Goal: Contribute content: Contribute content

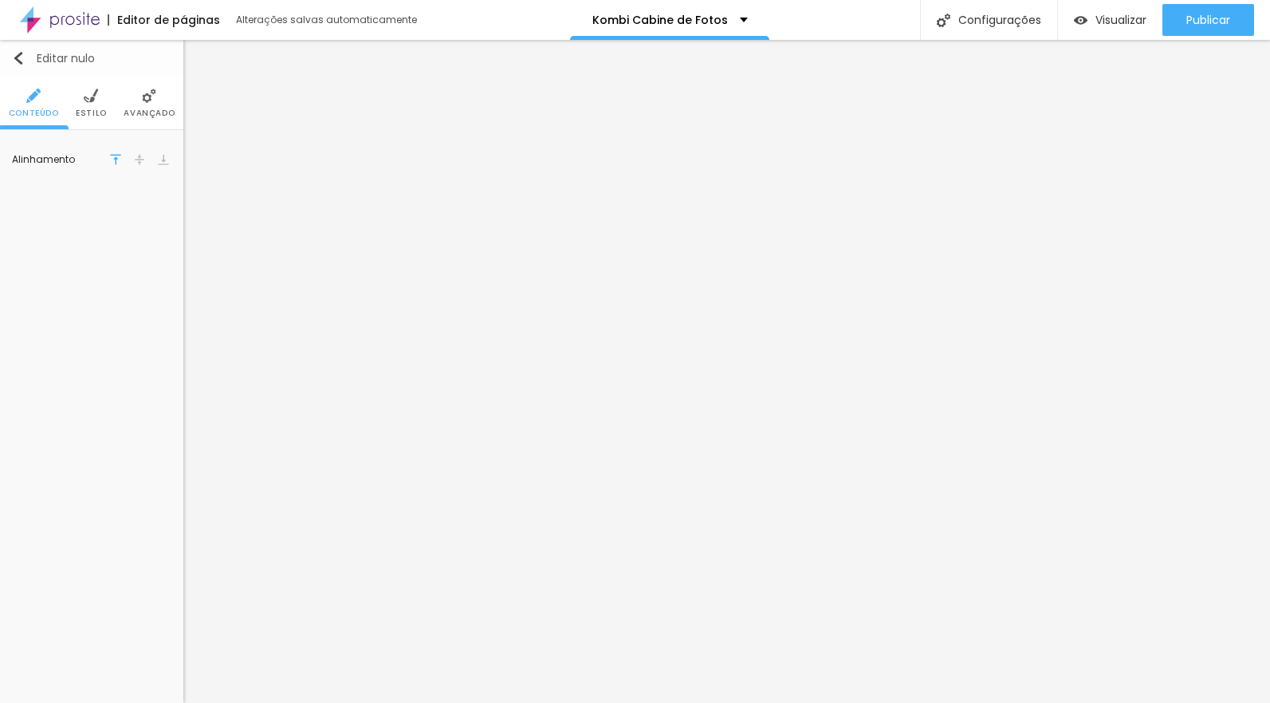
click at [39, 58] on font "Editar nulo" at bounding box center [66, 58] width 58 height 16
click at [104, 226] on font "Adicionar imagem" at bounding box center [98, 227] width 93 height 14
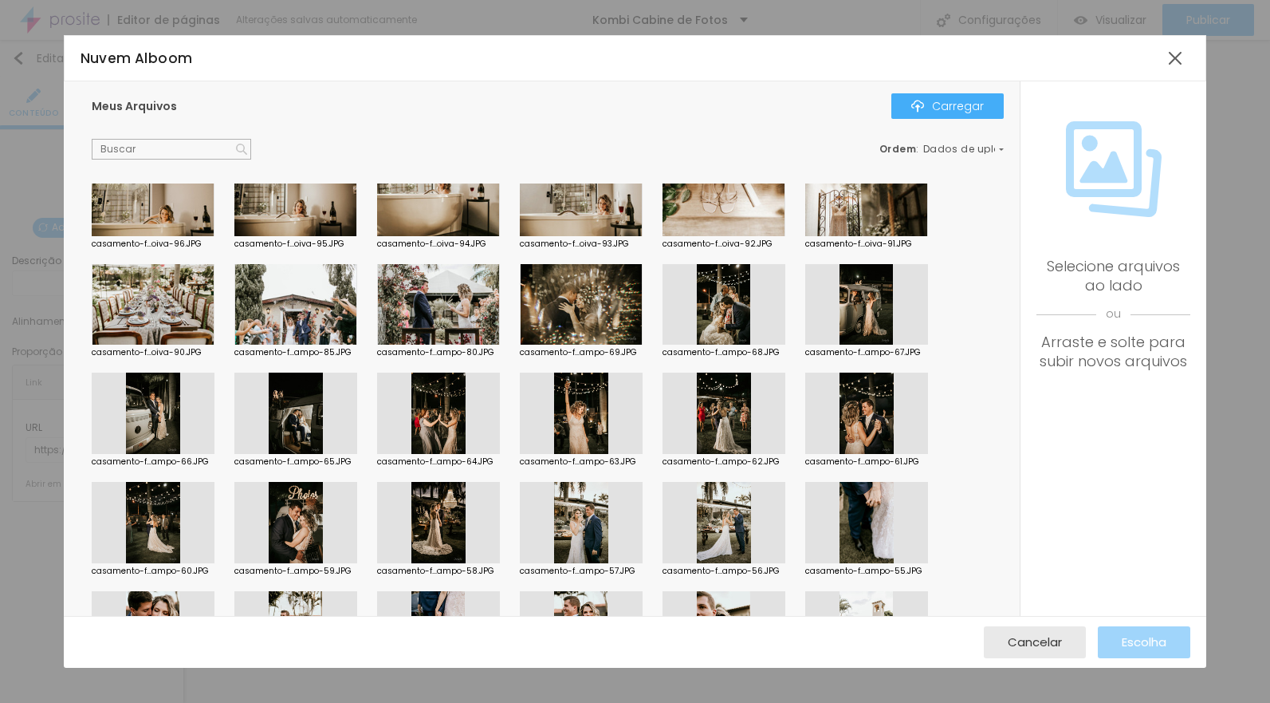
scroll to position [4954, 0]
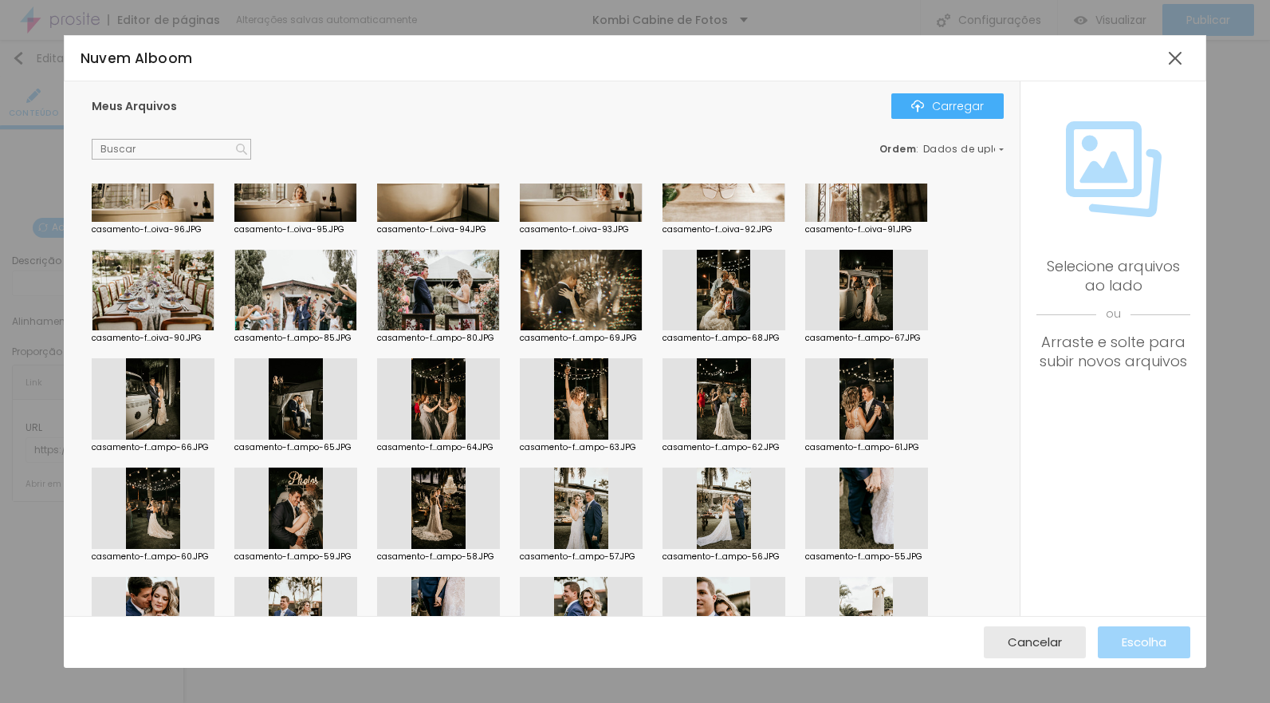
click at [303, 400] on div at bounding box center [295, 398] width 123 height 81
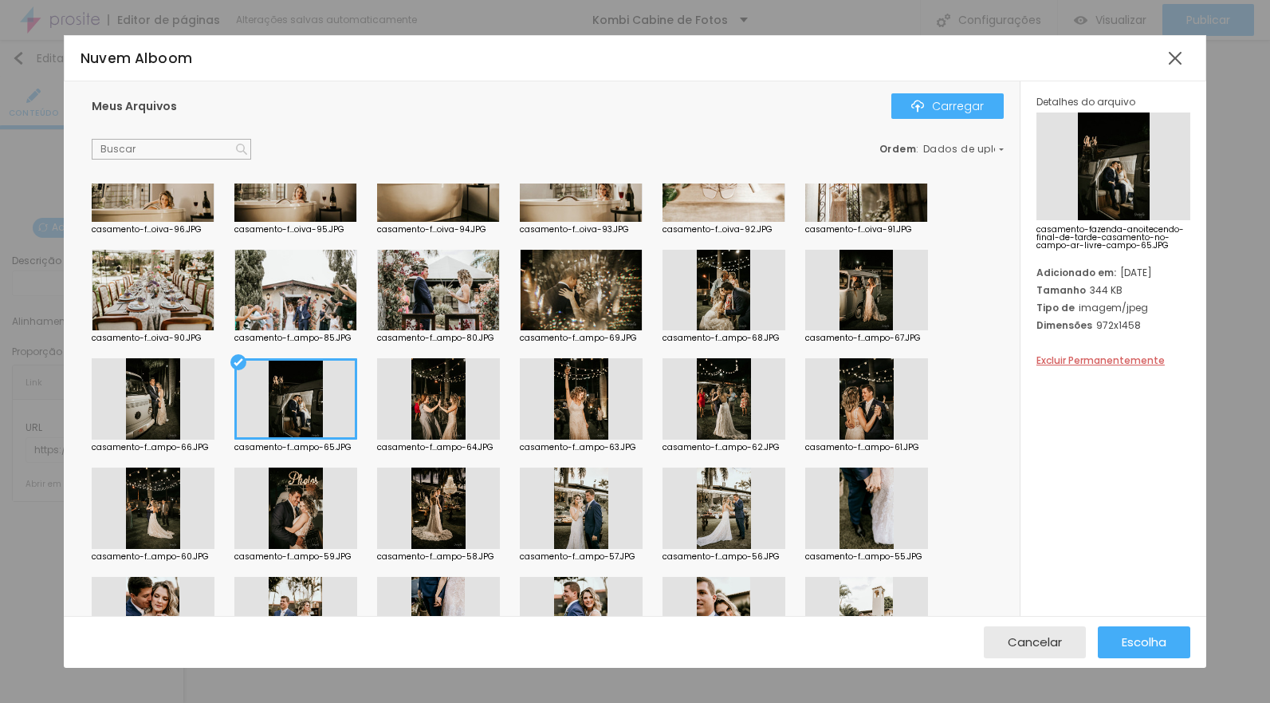
click at [313, 403] on div at bounding box center [295, 398] width 123 height 81
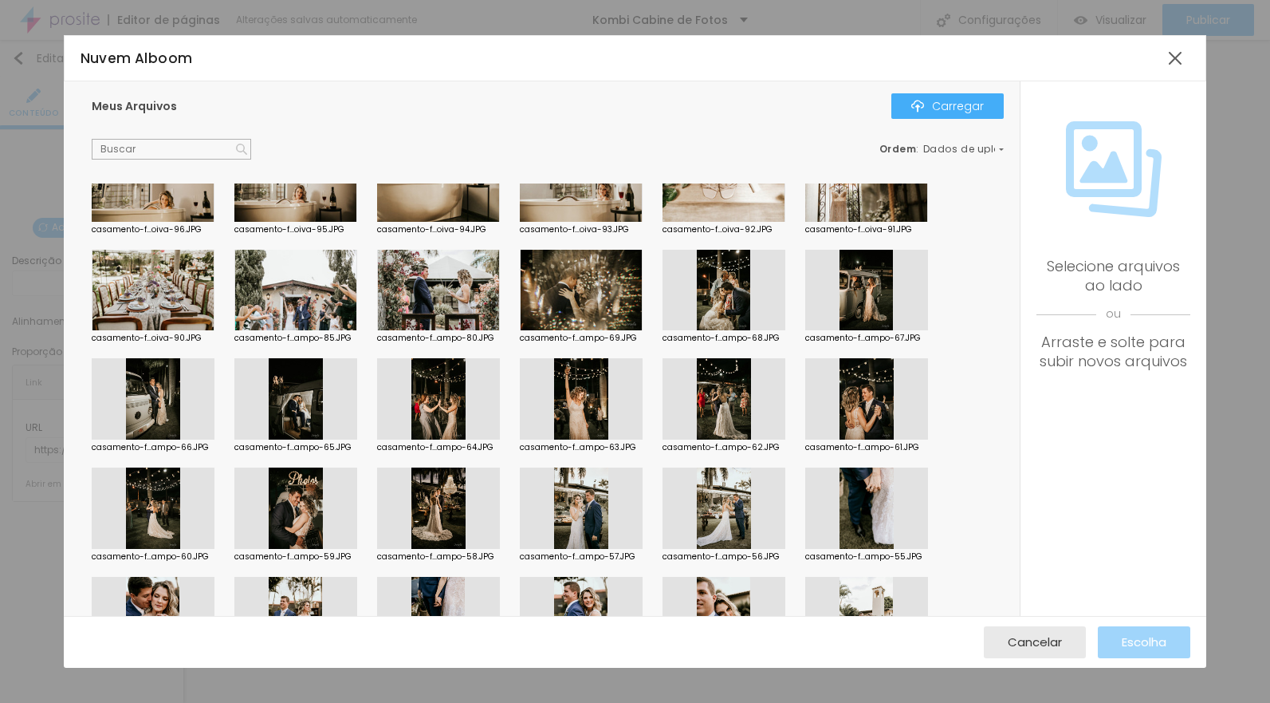
click at [313, 404] on div at bounding box center [295, 398] width 123 height 81
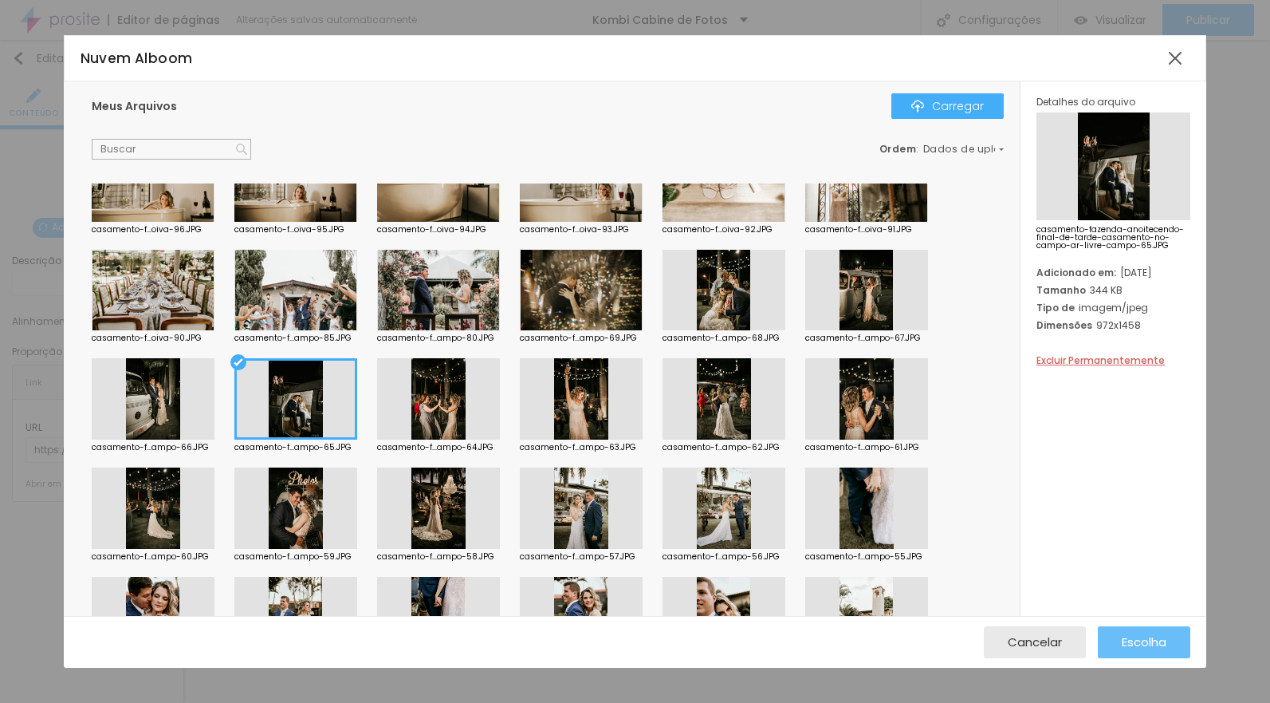
click at [1131, 638] on font "Escolha" at bounding box center [1144, 641] width 45 height 17
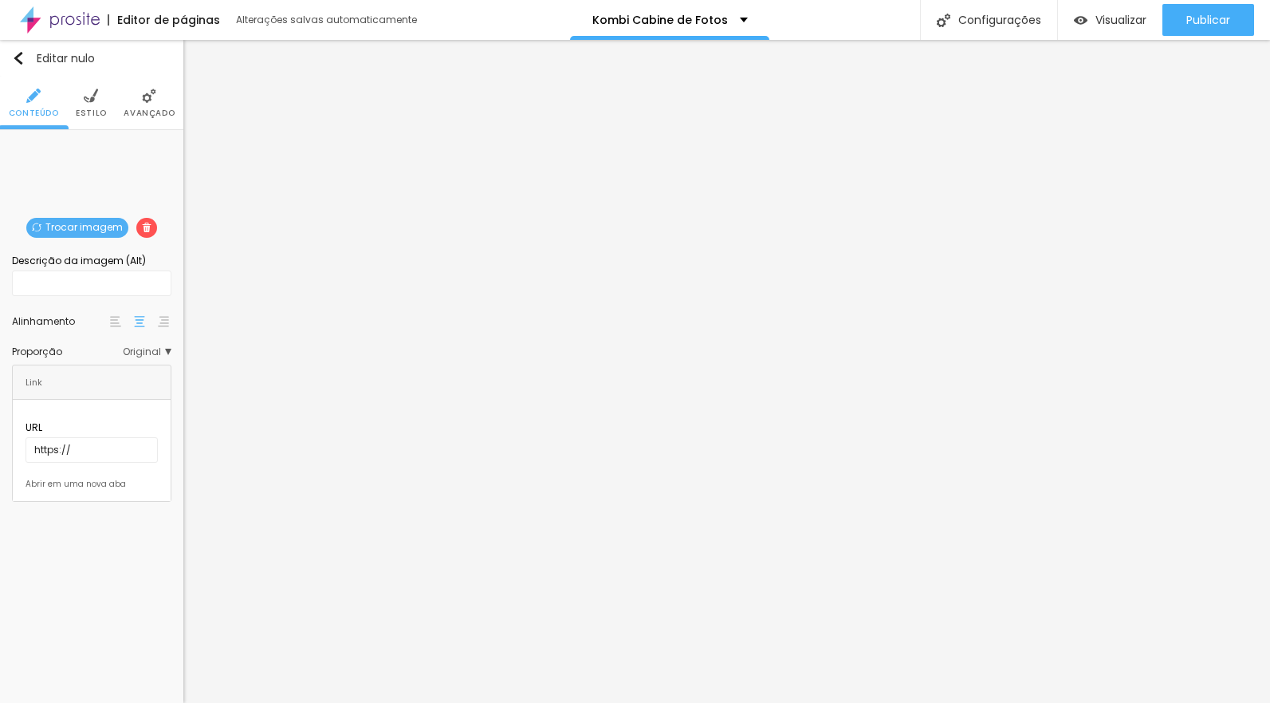
click at [145, 351] on font "Original" at bounding box center [142, 352] width 38 height 14
click at [112, 414] on span "Quadrado" at bounding box center [111, 418] width 100 height 10
click at [96, 104] on li "Estilo" at bounding box center [91, 103] width 31 height 53
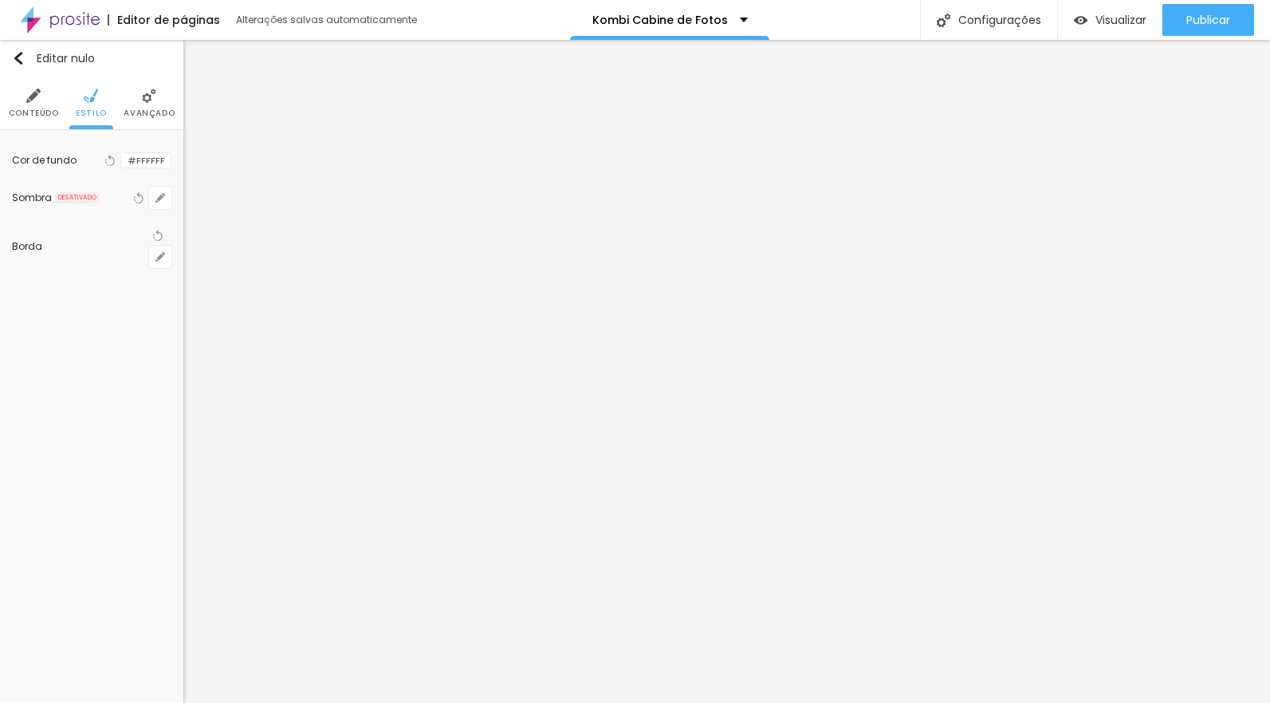
click at [152, 111] on font "Avançado" at bounding box center [149, 113] width 51 height 12
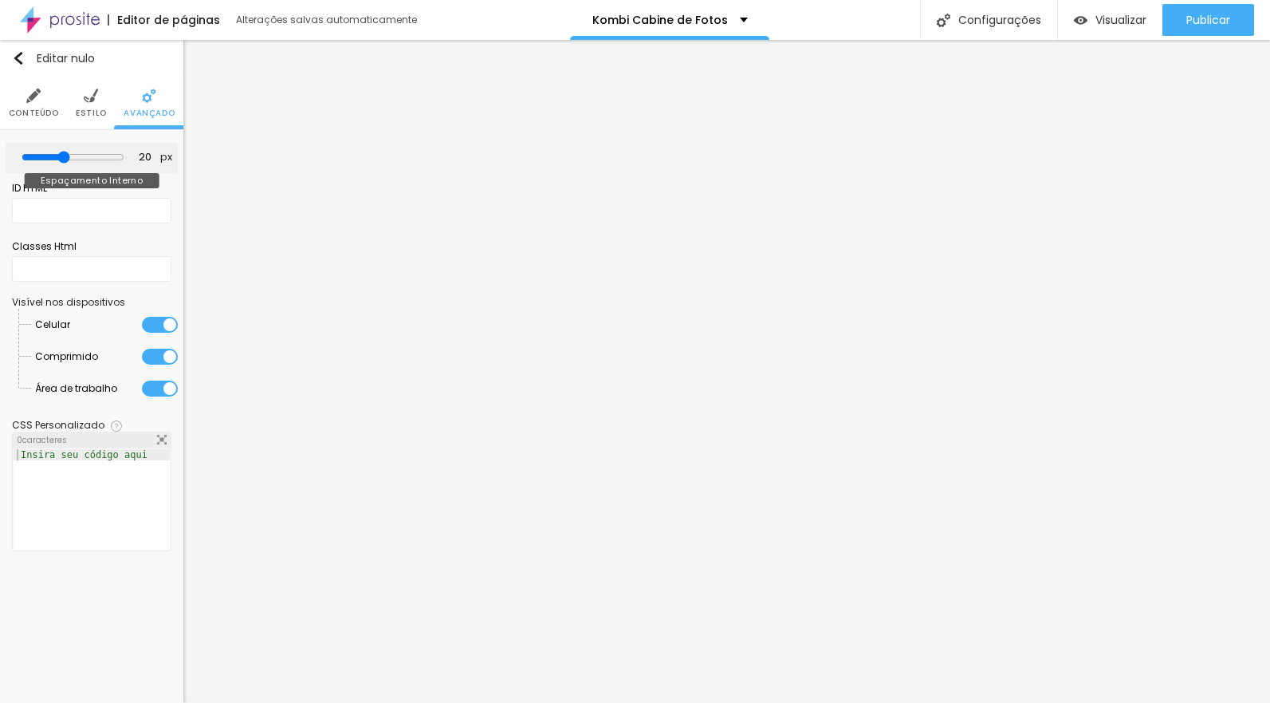
type input "15"
type input "10"
type input "5"
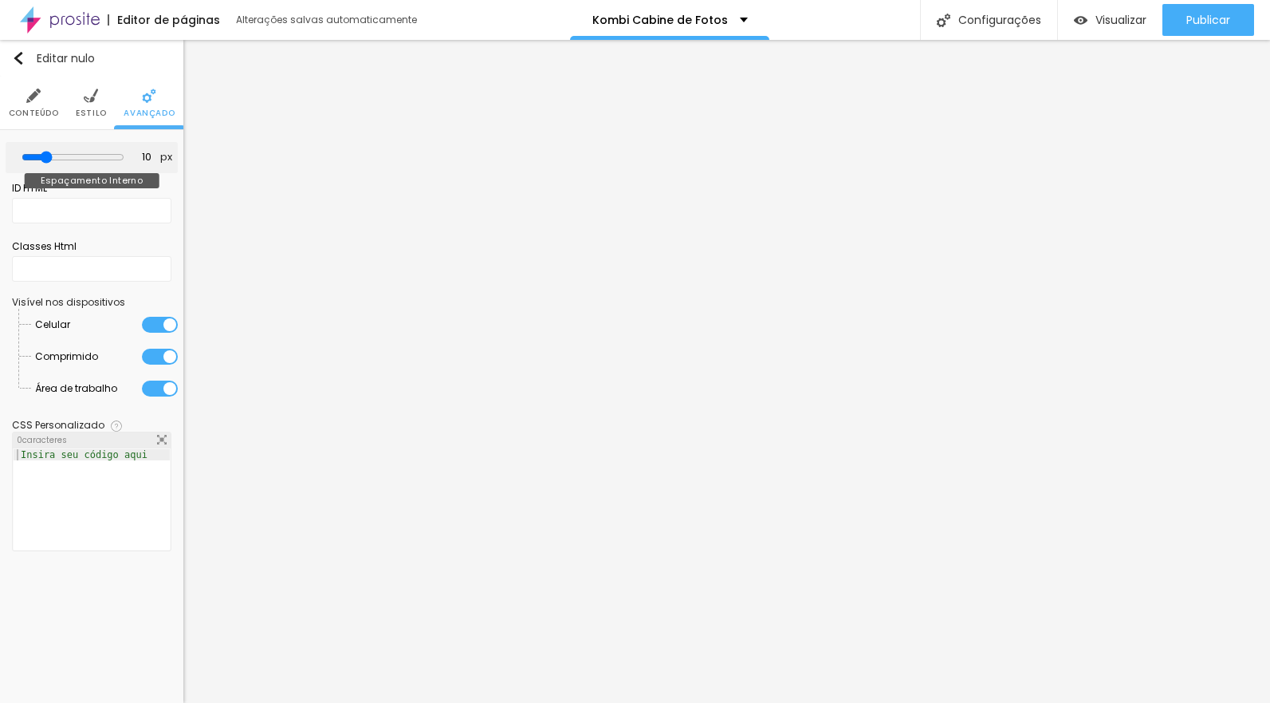
type input "5"
type input "10"
type input "15"
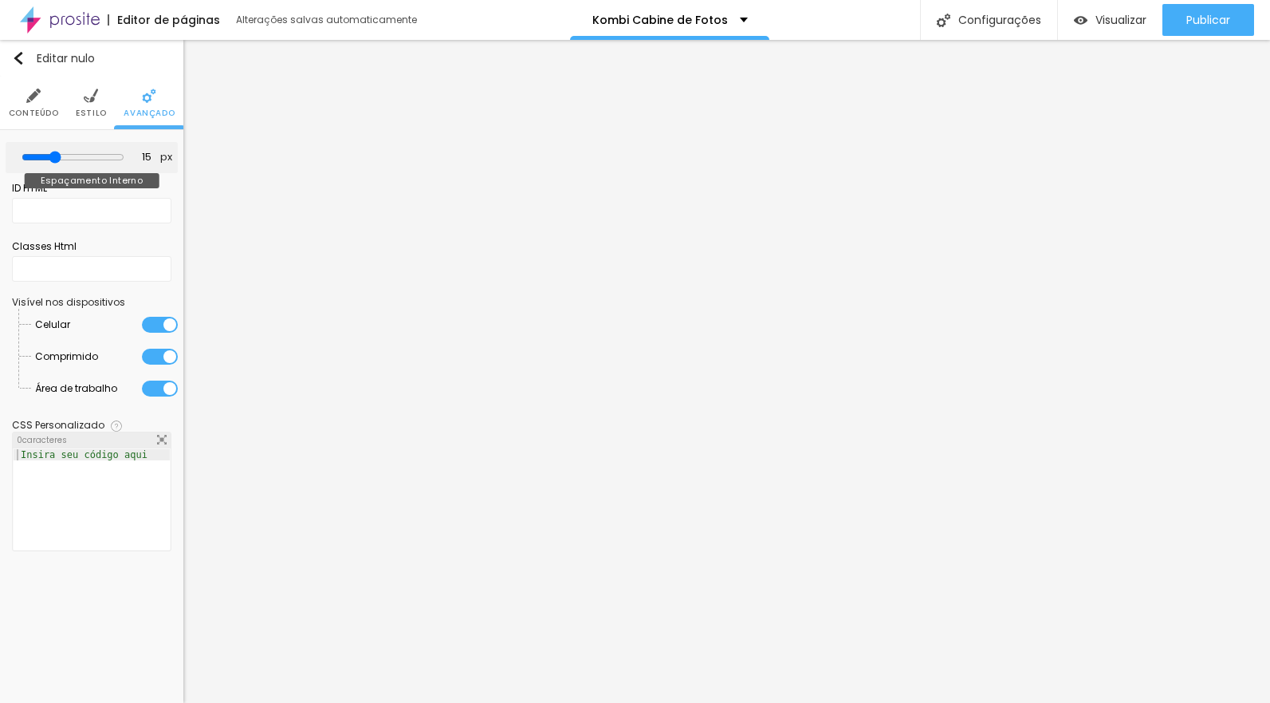
type input "20"
type input "25"
type input "30"
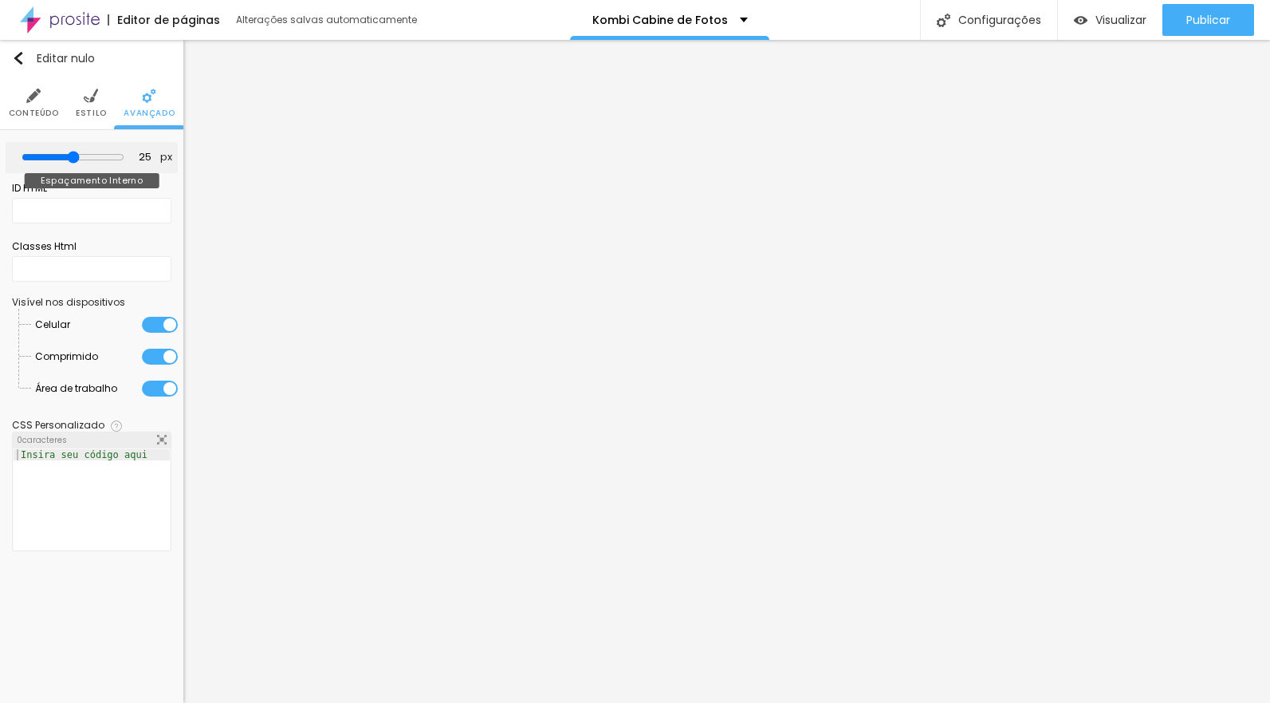
type input "30"
drag, startPoint x: 67, startPoint y: 156, endPoint x: 120, endPoint y: 163, distance: 53.9
click at [127, 161] on div "30 px Espaçamento Interno" at bounding box center [92, 157] width 172 height 31
type input "35"
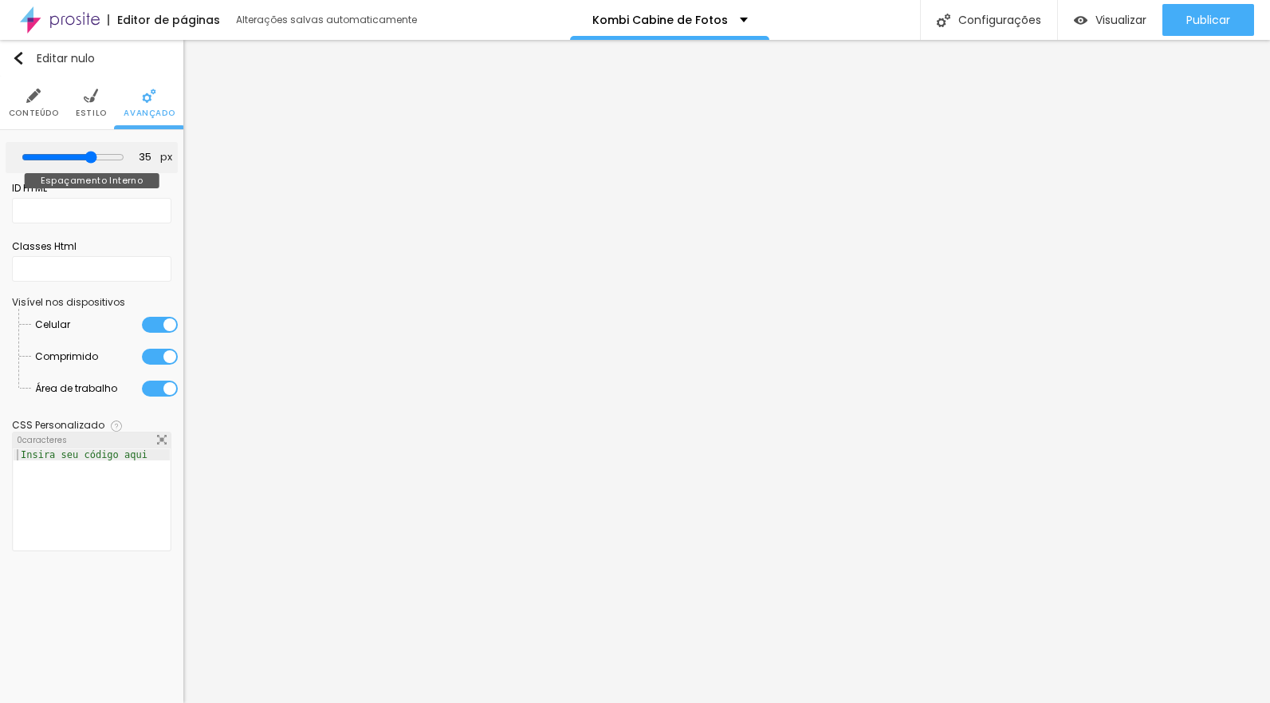
type input "40"
type input "45"
type input "50"
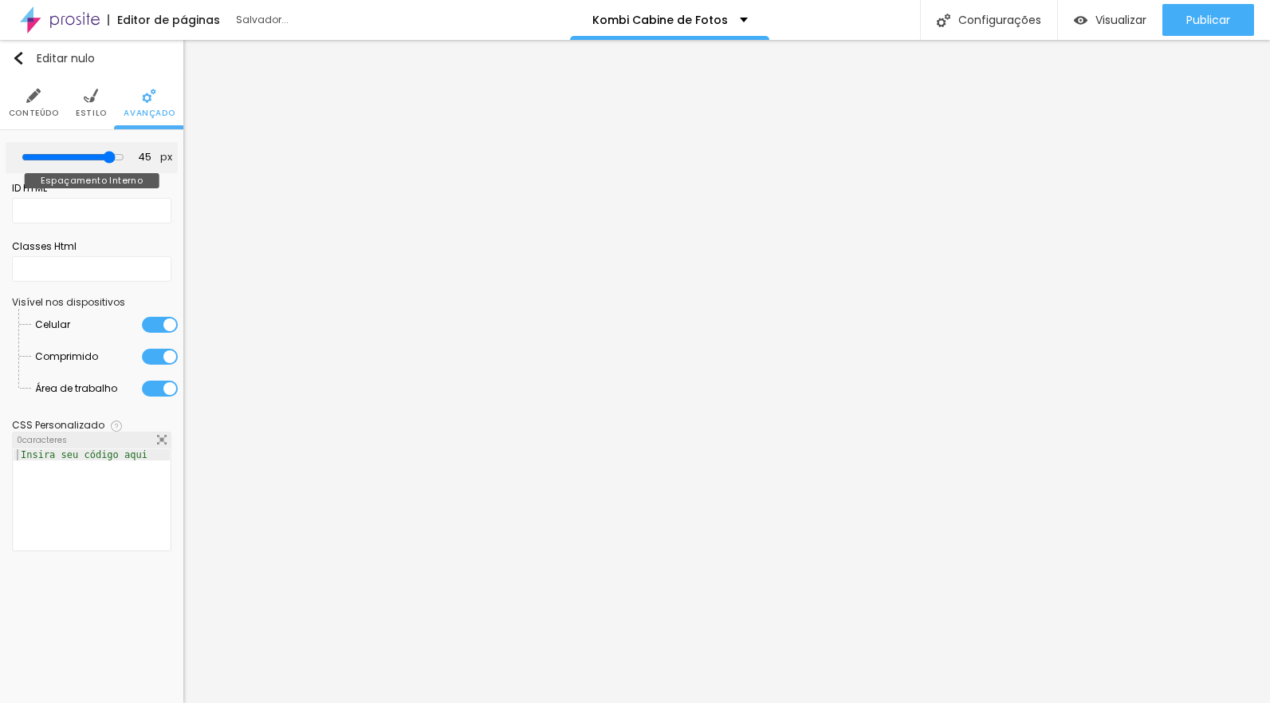
type input "50"
drag, startPoint x: 84, startPoint y: 158, endPoint x: 143, endPoint y: 162, distance: 59.1
click at [145, 162] on div "50 px Espaçamento Interno" at bounding box center [92, 157] width 172 height 31
type input "50"
click at [33, 96] on img at bounding box center [33, 96] width 14 height 14
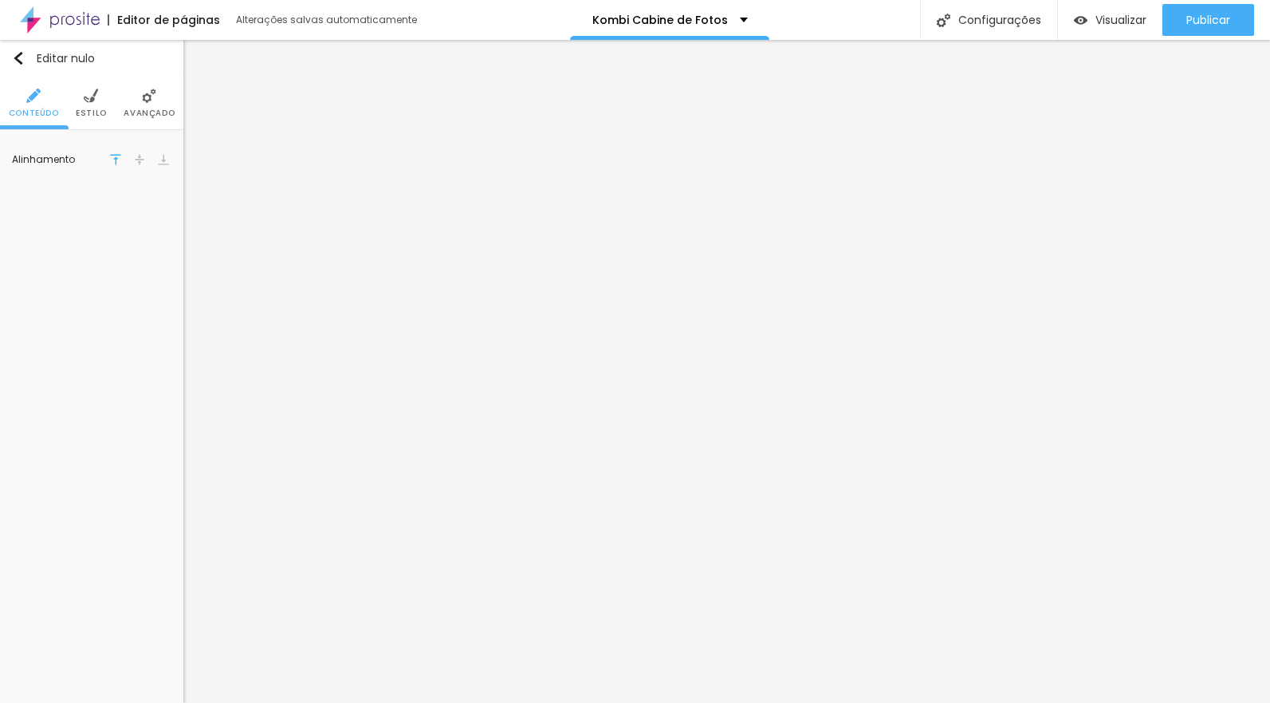
click at [140, 157] on img at bounding box center [139, 159] width 11 height 11
click at [167, 157] on img at bounding box center [163, 159] width 11 height 11
click at [115, 156] on img at bounding box center [115, 159] width 11 height 11
click at [21, 53] on img "button" at bounding box center [18, 58] width 13 height 13
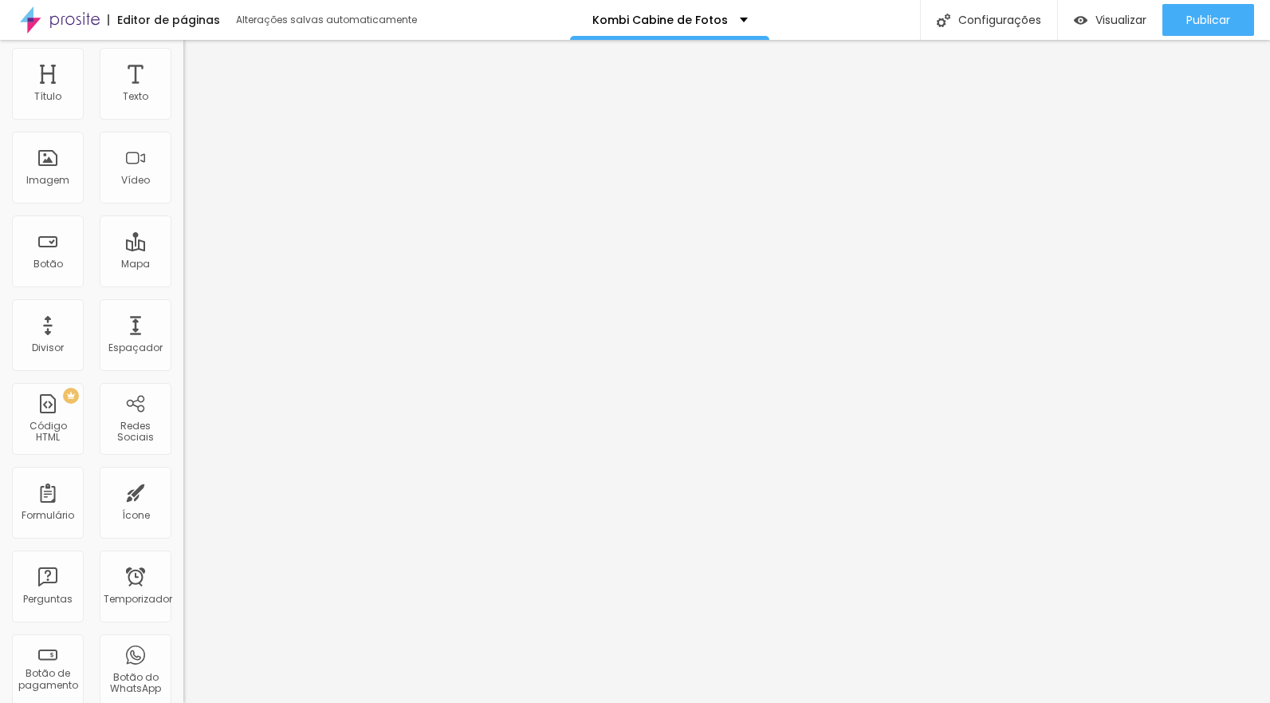
scroll to position [0, 0]
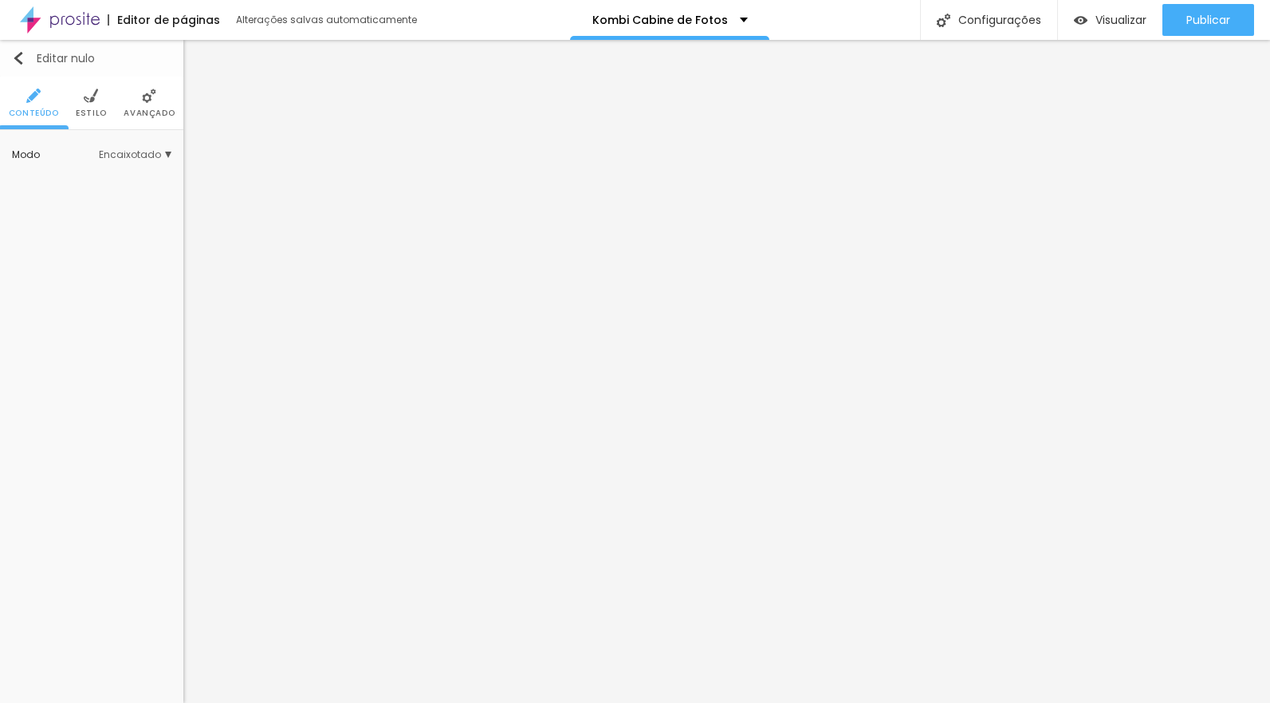
click at [19, 49] on button "Editar nulo" at bounding box center [91, 58] width 183 height 37
click at [99, 220] on font "Adicionar imagem" at bounding box center [98, 227] width 93 height 14
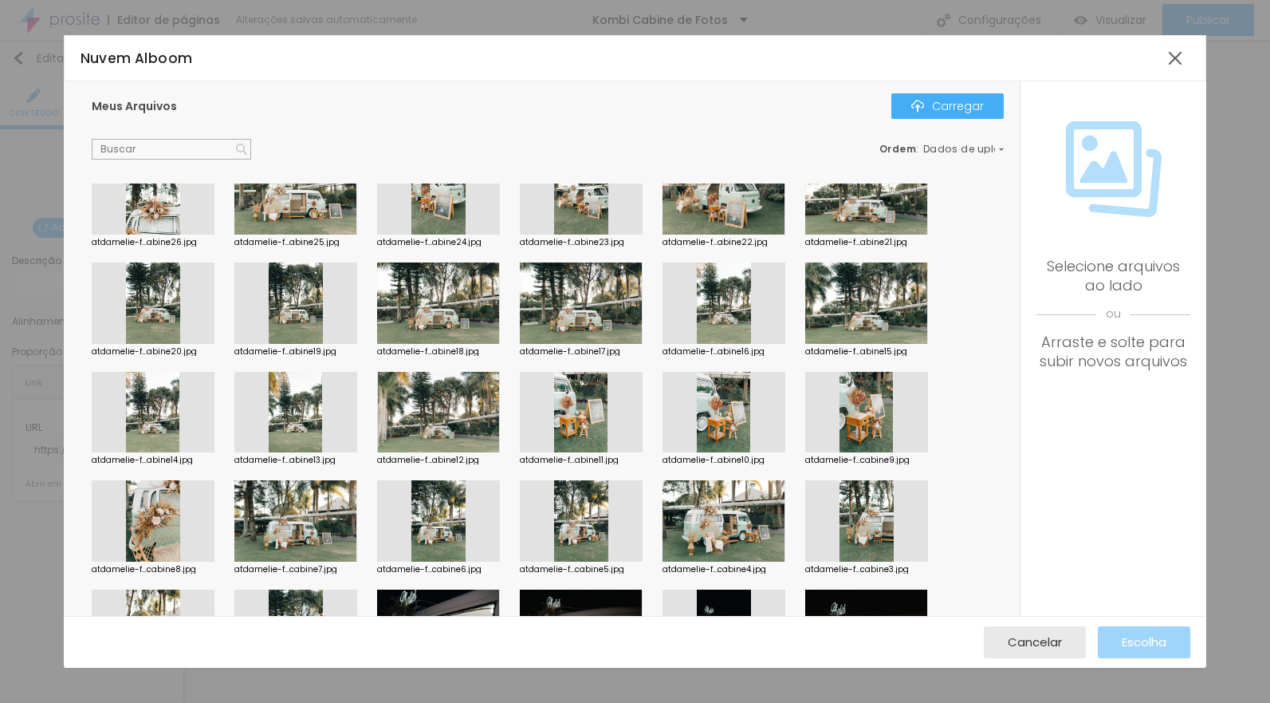
scroll to position [644, 0]
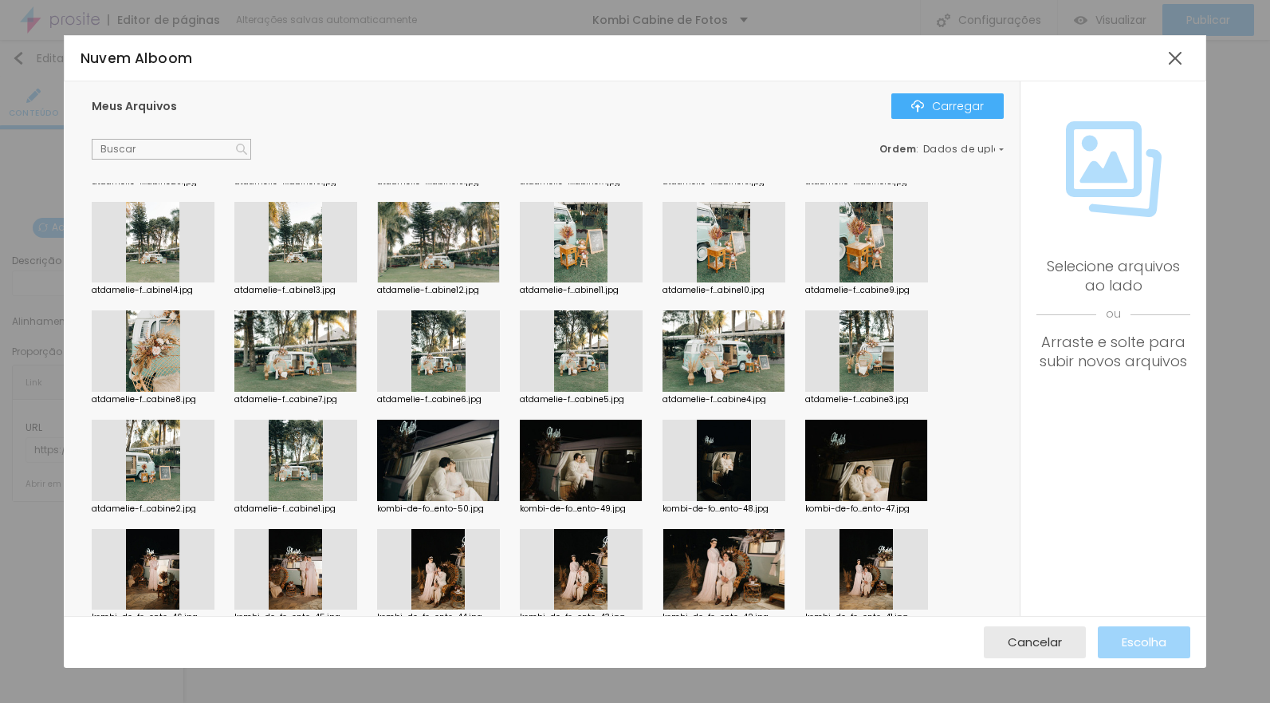
click at [860, 336] on div at bounding box center [866, 350] width 123 height 81
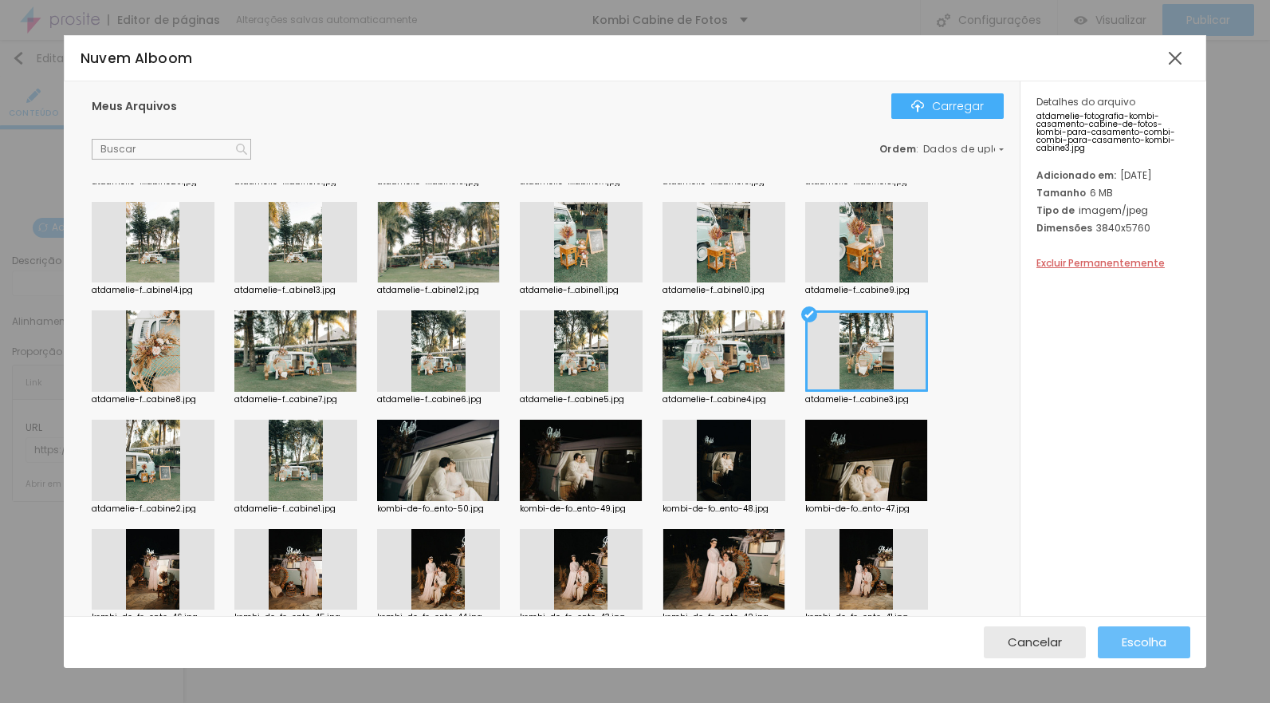
click at [1126, 642] on font "Escolha" at bounding box center [1144, 641] width 45 height 17
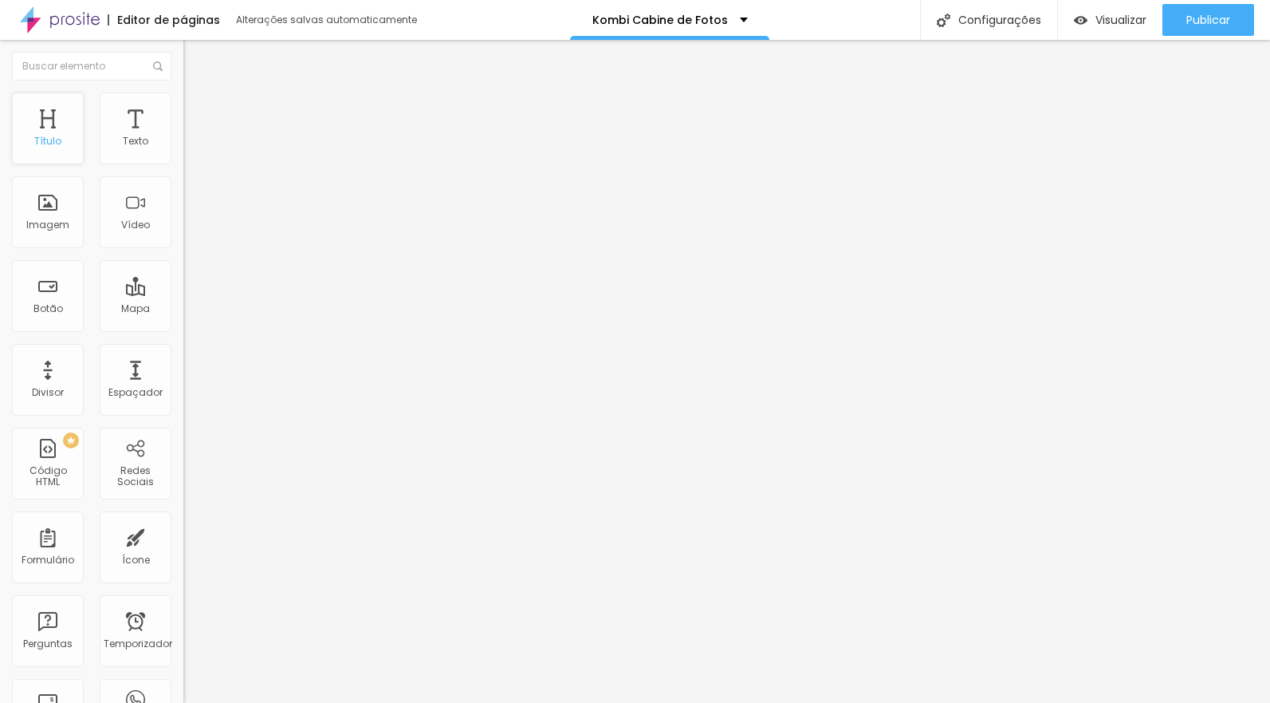
click at [50, 126] on div "Título" at bounding box center [48, 129] width 72 height 72
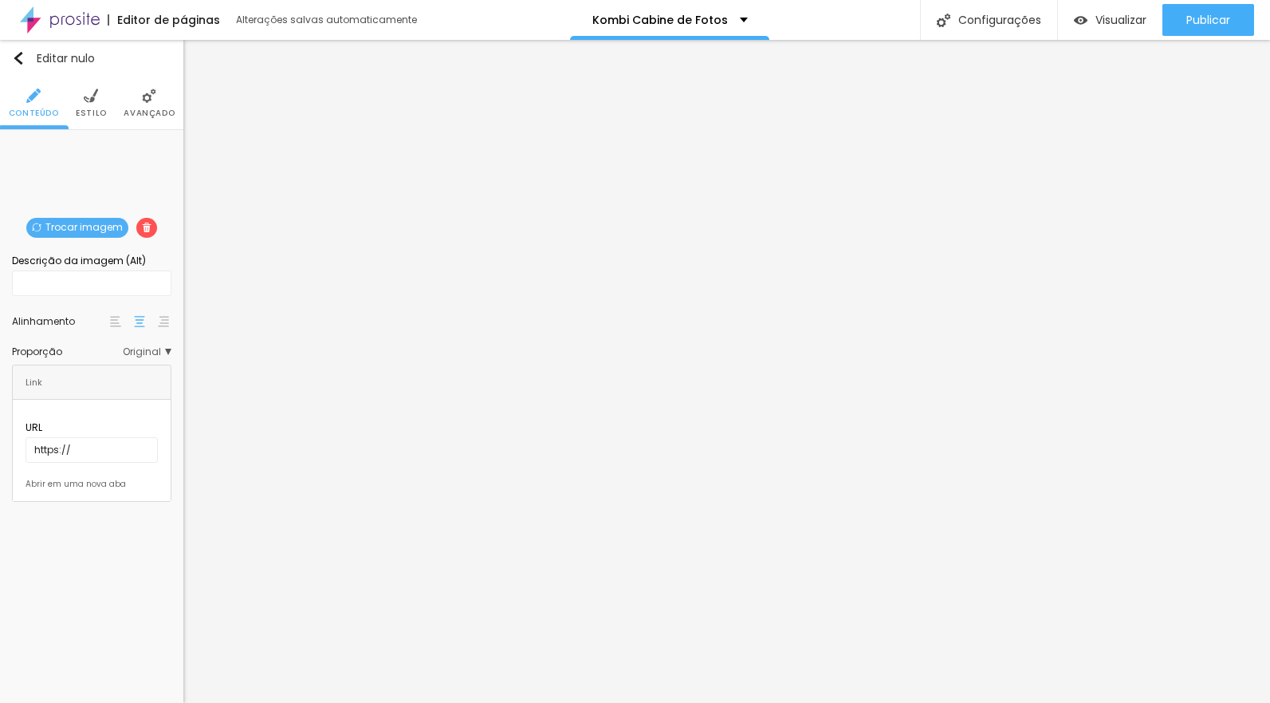
click at [150, 349] on font "Original" at bounding box center [142, 352] width 38 height 14
click at [96, 392] on span "Padrão" at bounding box center [108, 397] width 94 height 10
click at [94, 438] on font "Original" at bounding box center [80, 439] width 38 height 14
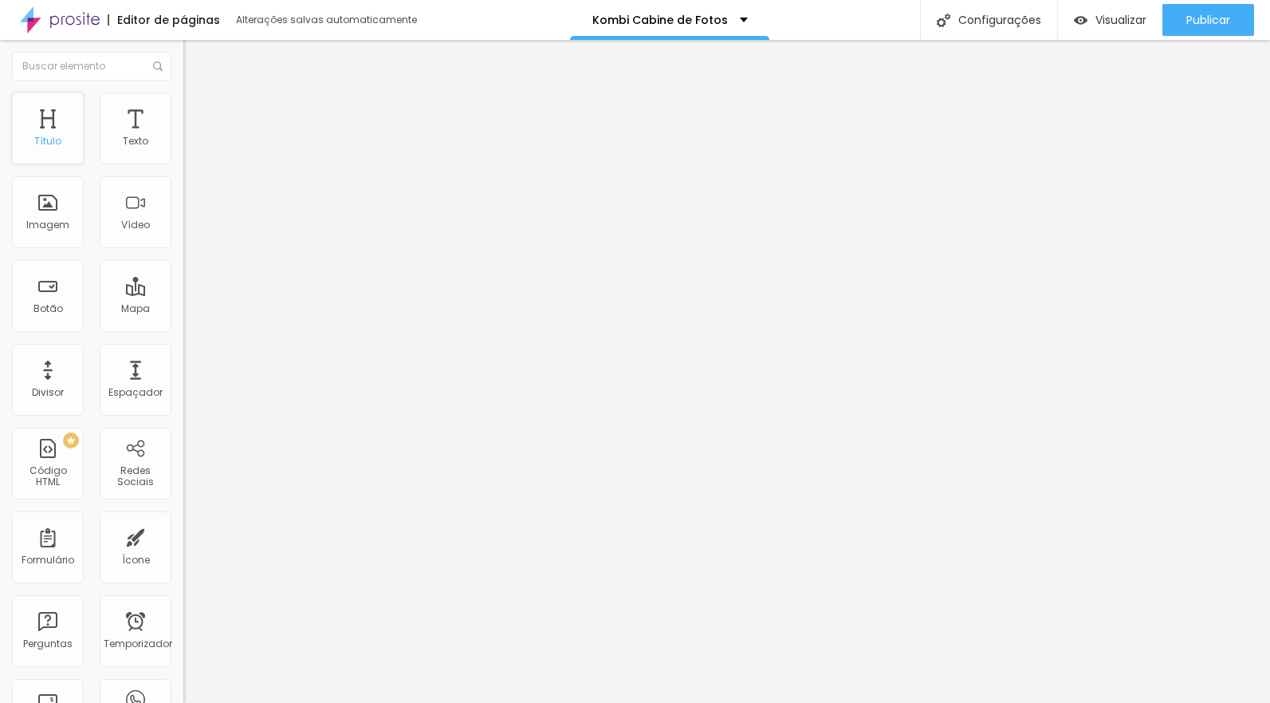
click at [46, 131] on div "Título" at bounding box center [48, 129] width 72 height 72
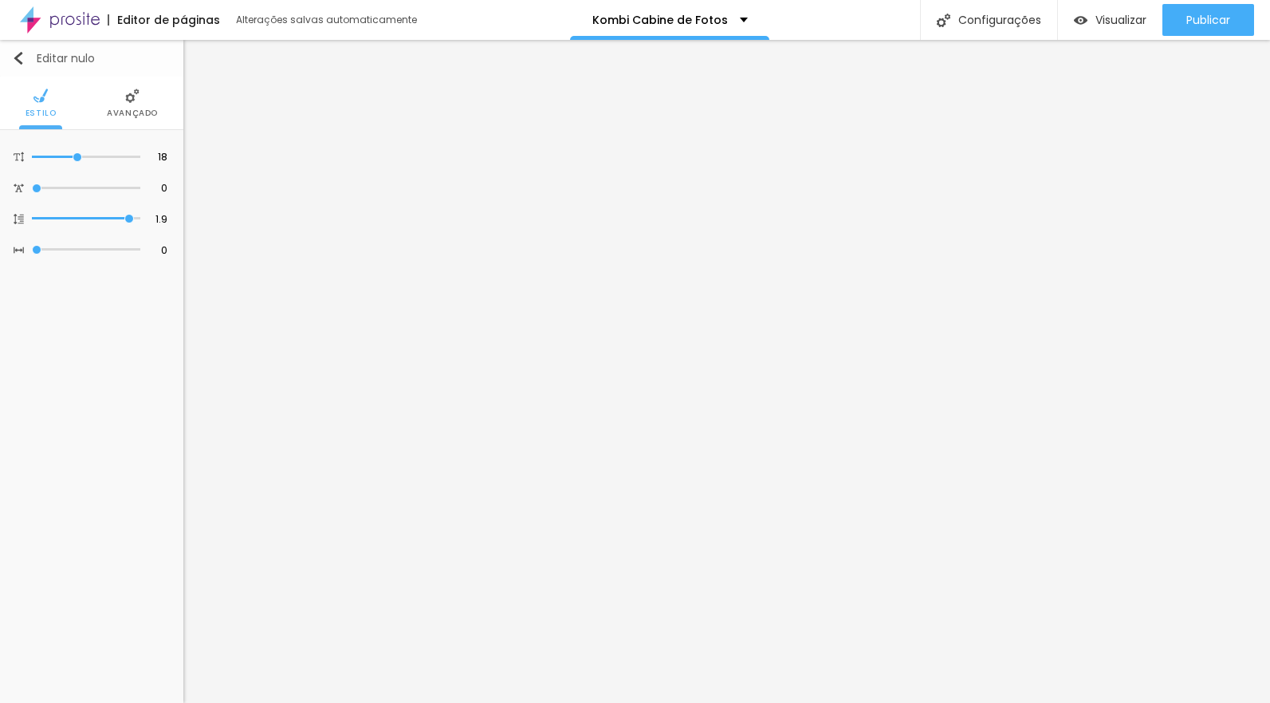
click at [20, 58] on img "button" at bounding box center [18, 58] width 13 height 13
click at [14, 55] on img "button" at bounding box center [18, 58] width 13 height 13
click at [19, 53] on img "button" at bounding box center [18, 58] width 13 height 13
click at [77, 341] on div "Editar nulo Estilo Avançado 18 Tamanho do texto 0 Espaço entre letras 1.9 Altur…" at bounding box center [91, 371] width 183 height 663
click at [18, 57] on img "button" at bounding box center [18, 58] width 13 height 13
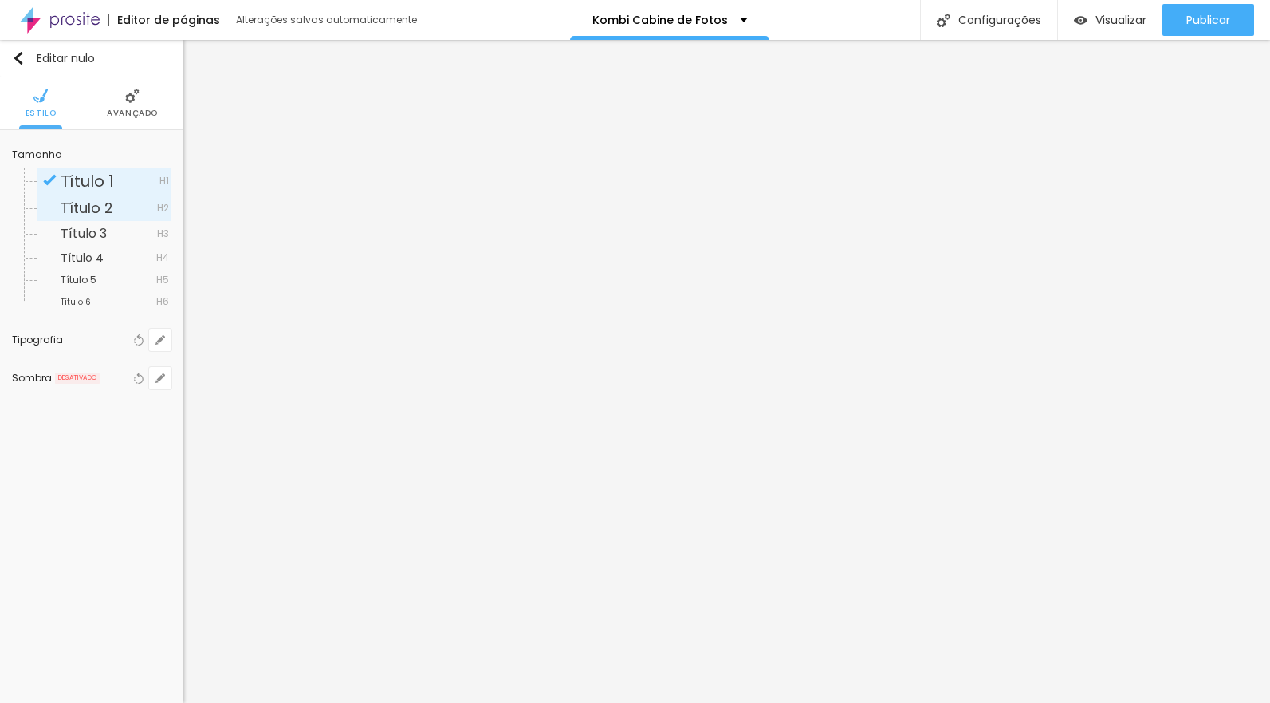
click at [73, 211] on font "Título 2" at bounding box center [87, 208] width 53 height 20
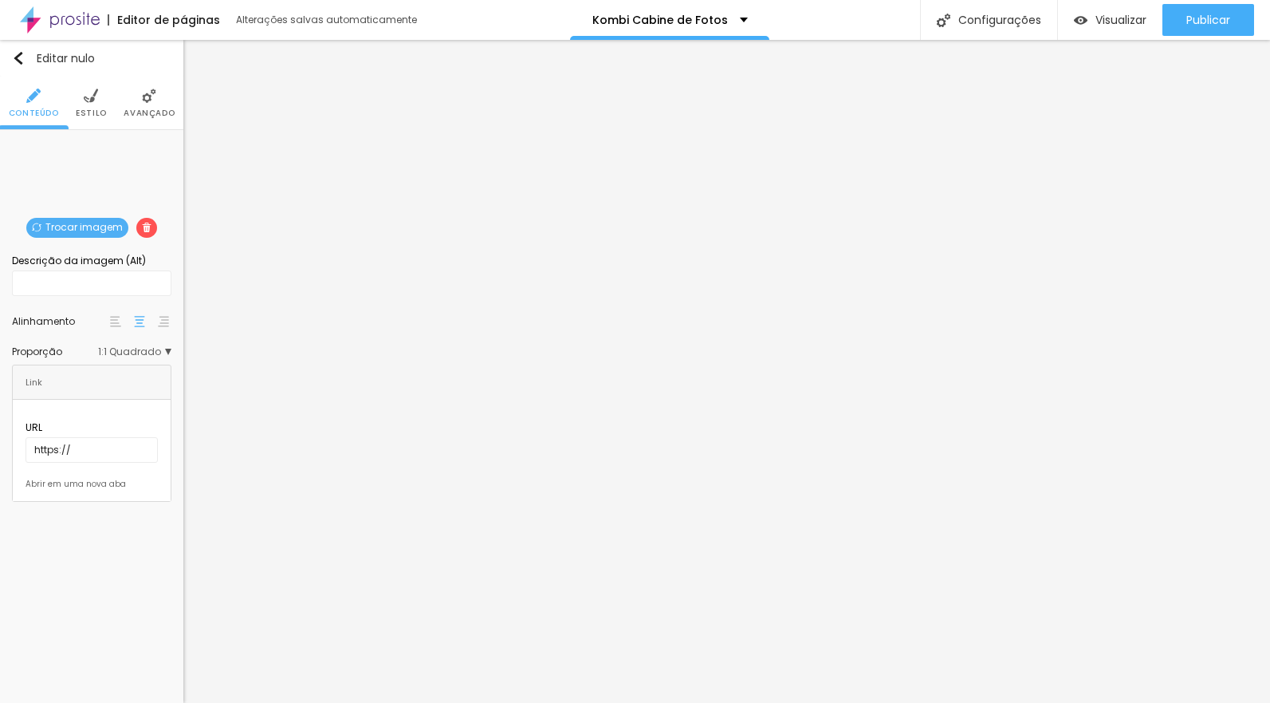
click at [151, 349] on font "1:1 Quadrado" at bounding box center [129, 352] width 63 height 14
click at [131, 393] on span "Padrão" at bounding box center [108, 397] width 94 height 10
click at [135, 370] on span "Cinema" at bounding box center [106, 375] width 90 height 10
click at [127, 433] on div "Original" at bounding box center [104, 439] width 135 height 21
click at [41, 54] on font "Editar nulo" at bounding box center [66, 58] width 58 height 16
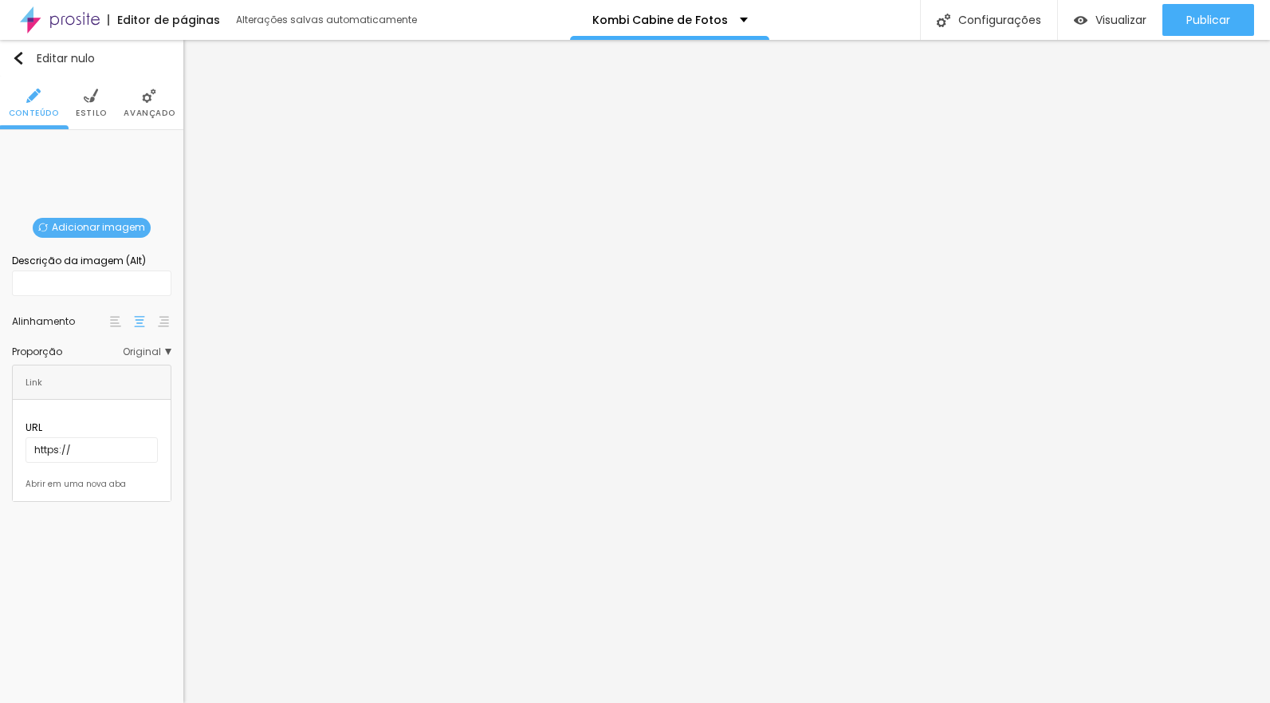
click at [115, 223] on font "Adicionar imagem" at bounding box center [98, 227] width 93 height 14
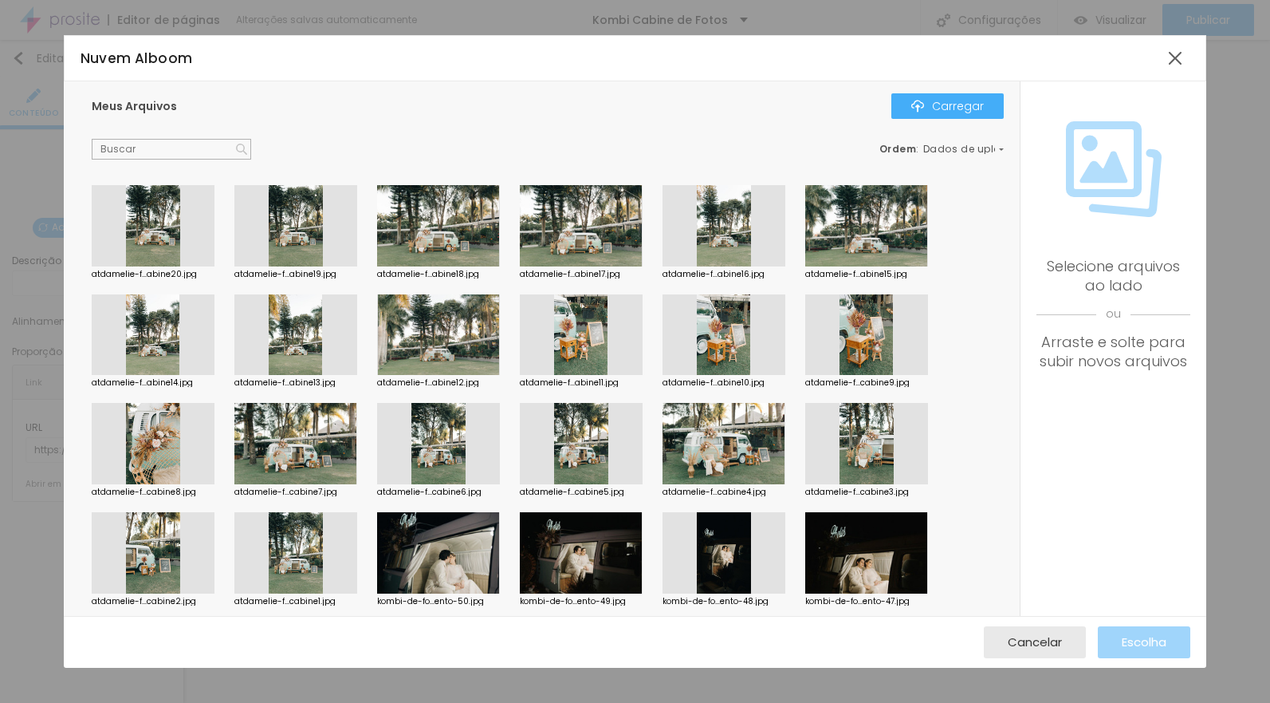
scroll to position [537, 0]
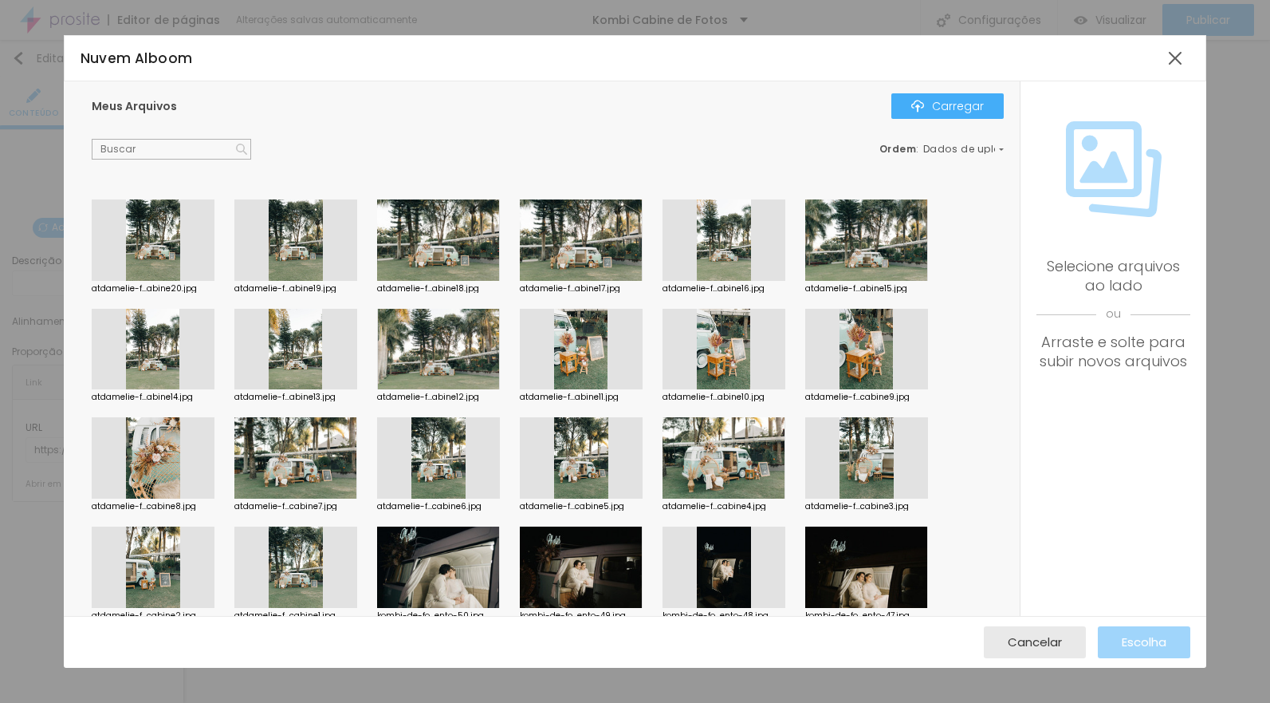
click at [719, 343] on div at bounding box center [724, 349] width 123 height 81
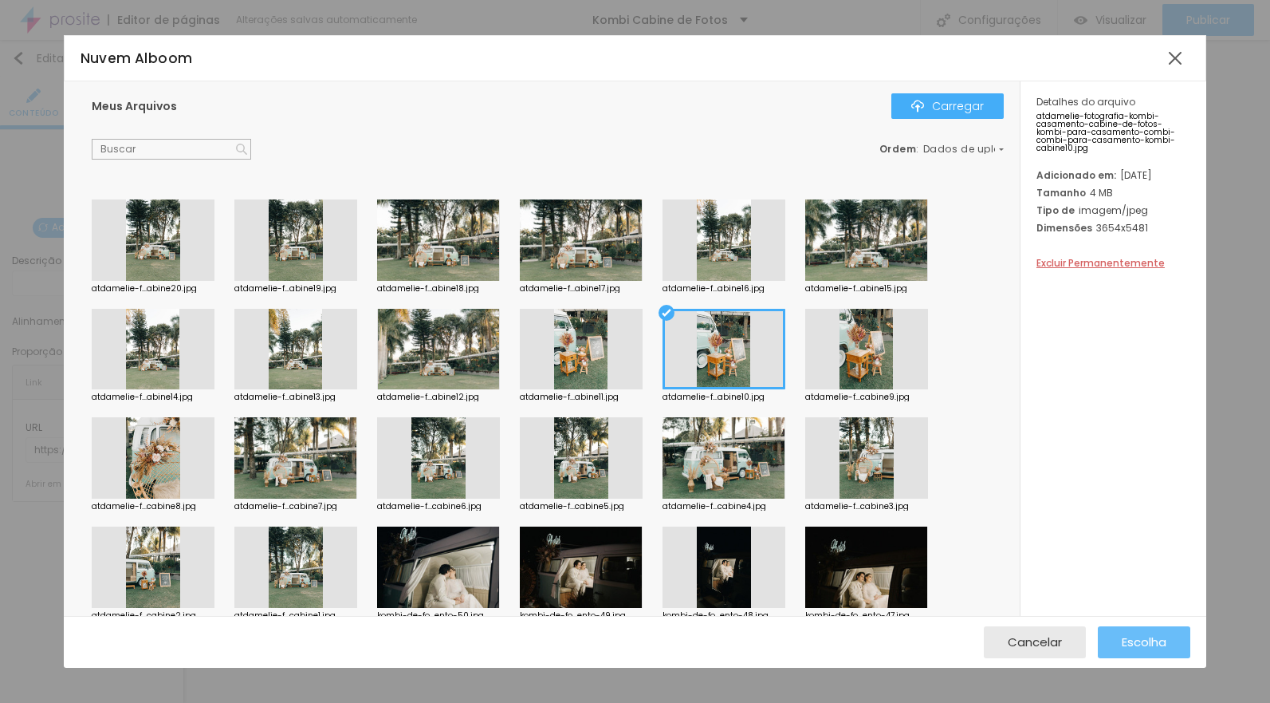
click at [1130, 642] on font "Escolha" at bounding box center [1144, 641] width 45 height 17
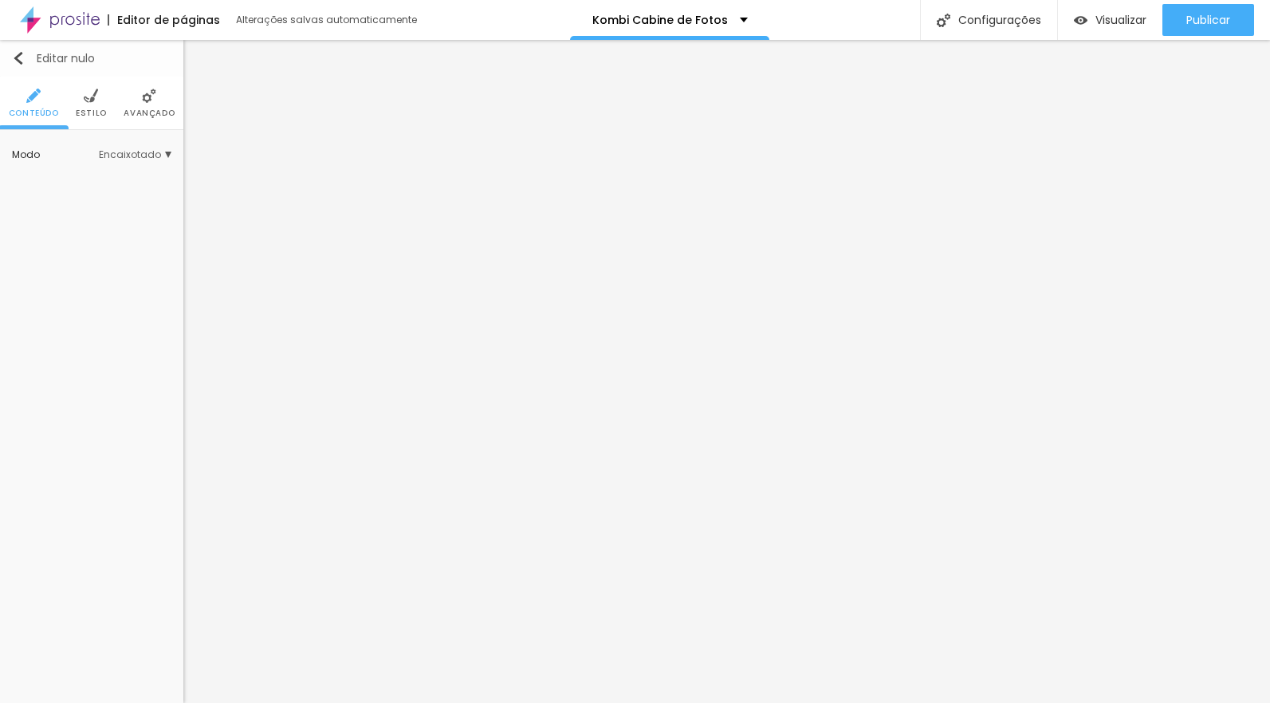
click at [25, 52] on div "Editar nulo" at bounding box center [53, 58] width 83 height 13
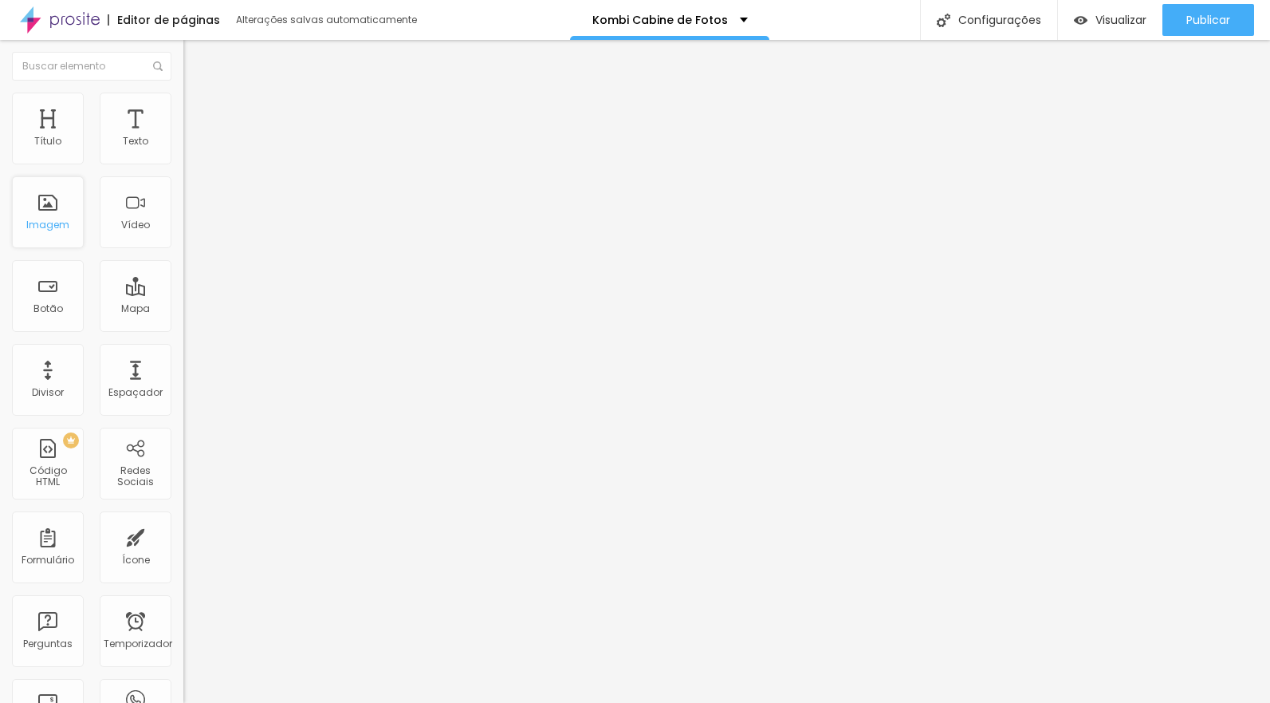
click at [53, 210] on div "Imagem" at bounding box center [48, 212] width 72 height 72
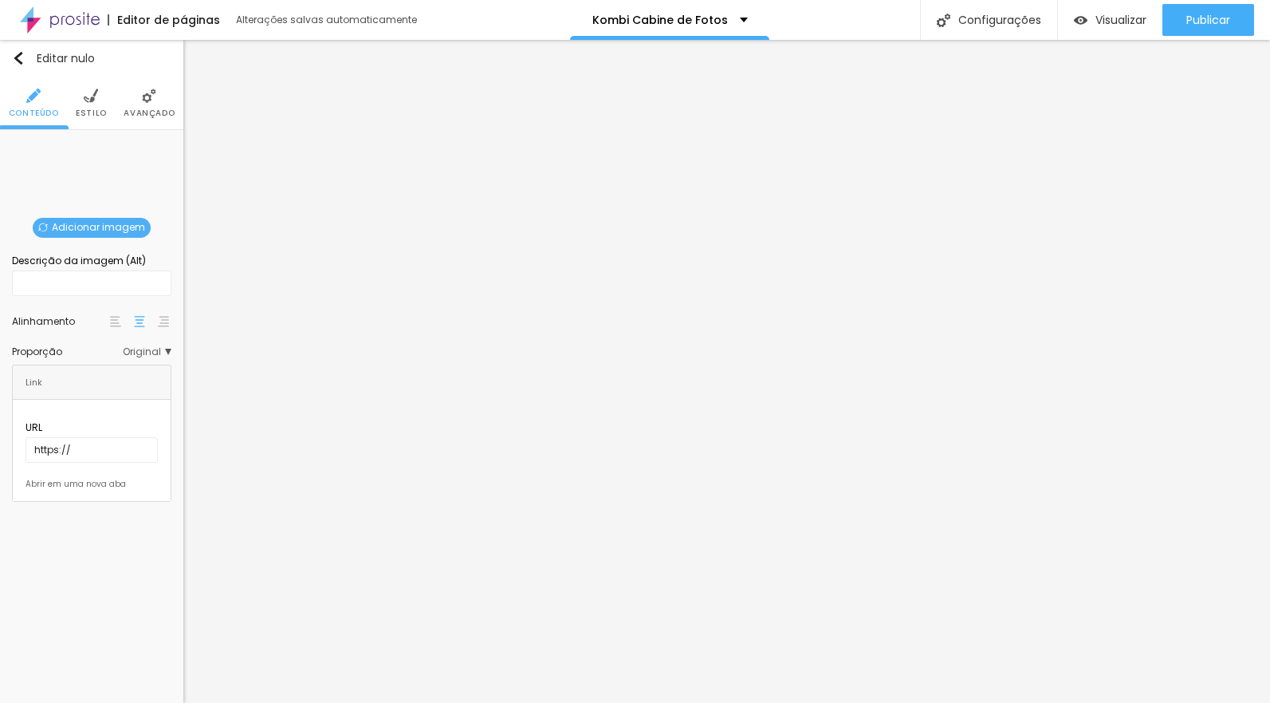
click at [102, 224] on font "Adicionar imagem" at bounding box center [98, 227] width 93 height 14
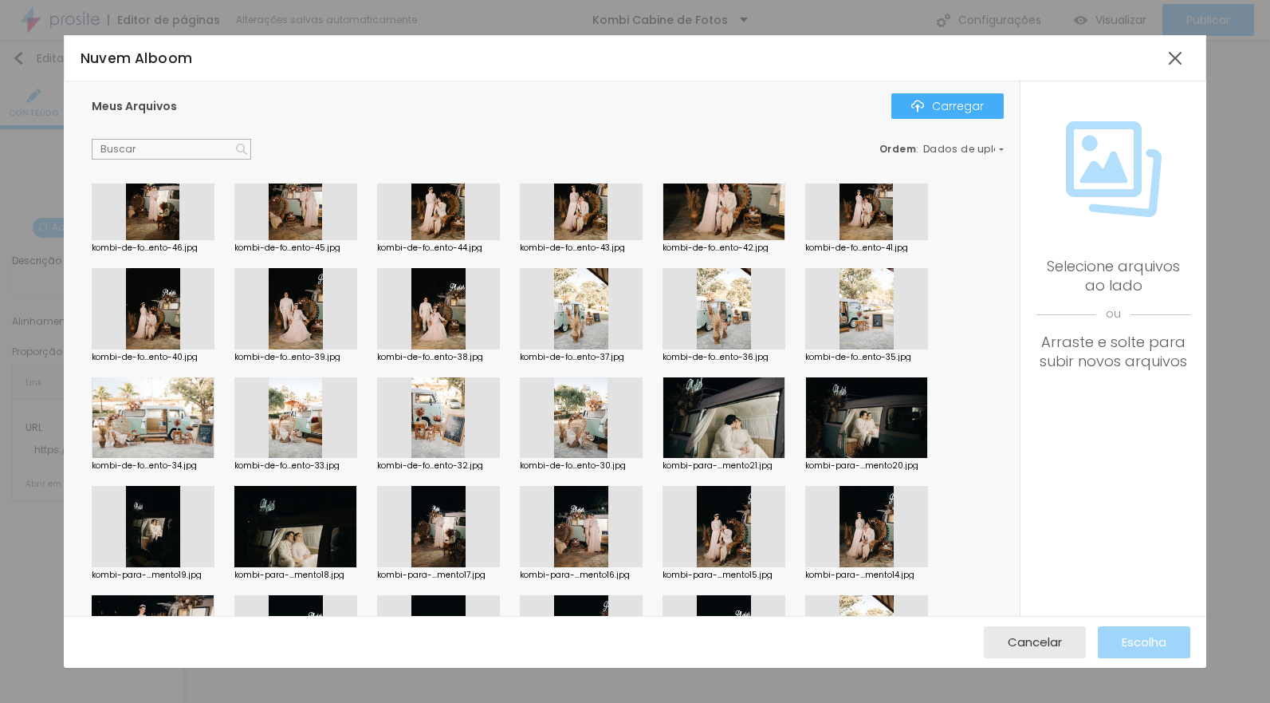
scroll to position [943, 0]
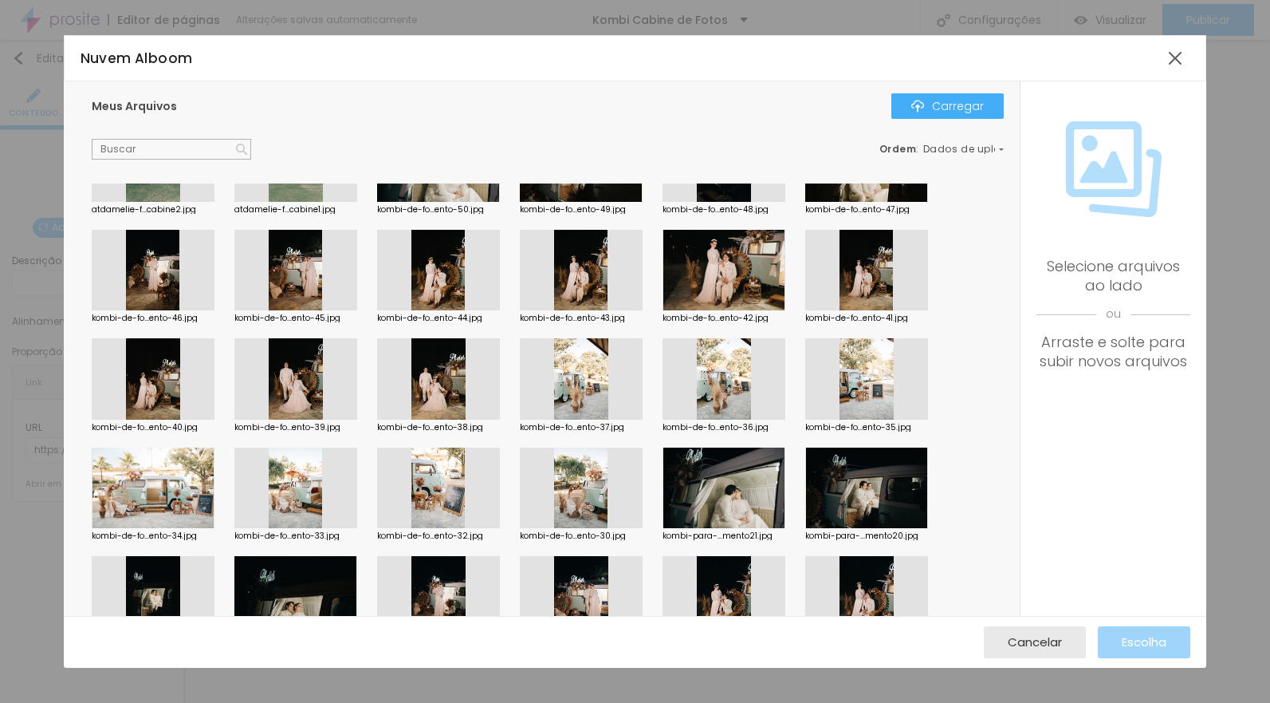
click at [303, 379] on div at bounding box center [295, 378] width 123 height 81
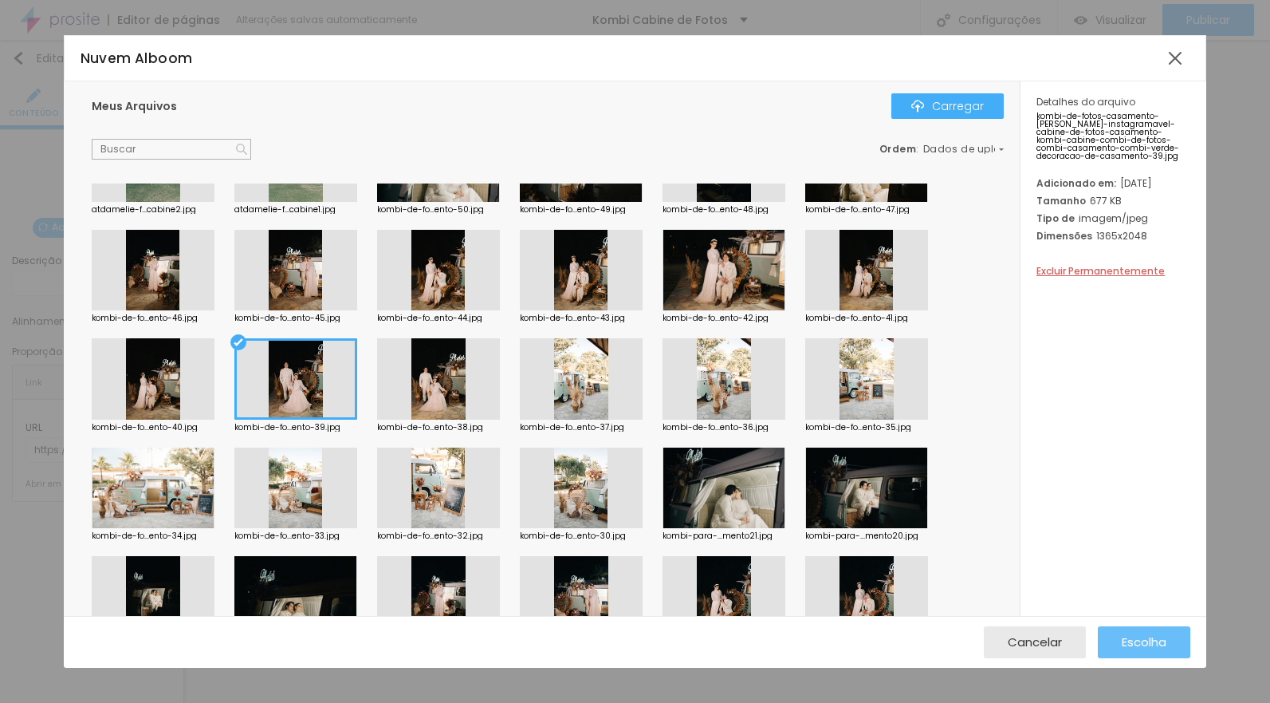
click at [1114, 644] on button "Escolha" at bounding box center [1144, 642] width 93 height 32
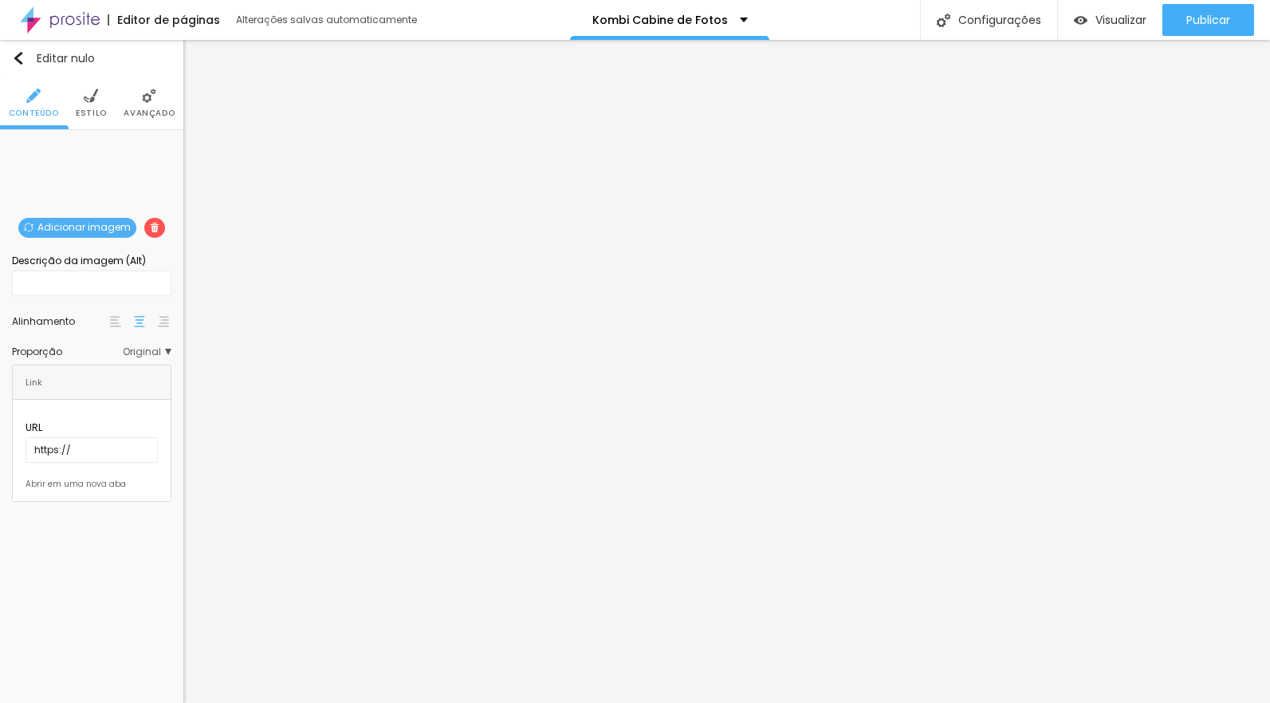
click at [111, 223] on font "Adicionar imagem" at bounding box center [83, 227] width 93 height 14
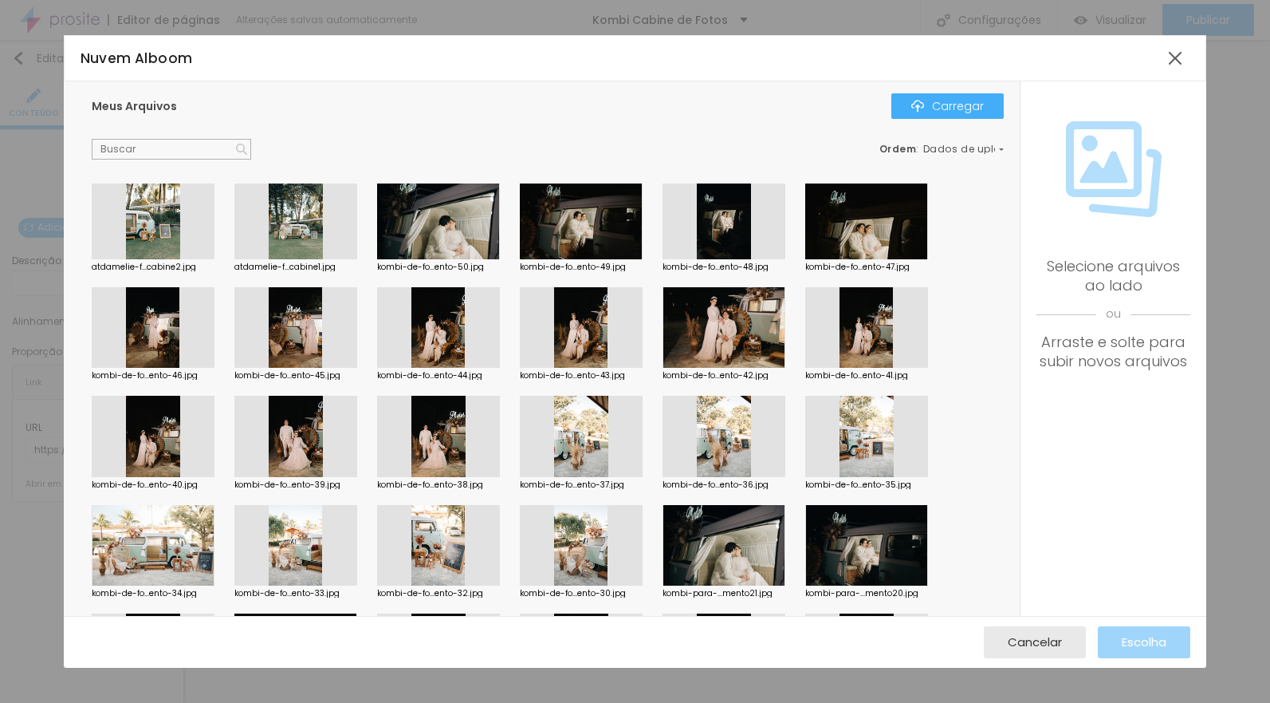
scroll to position [914, 0]
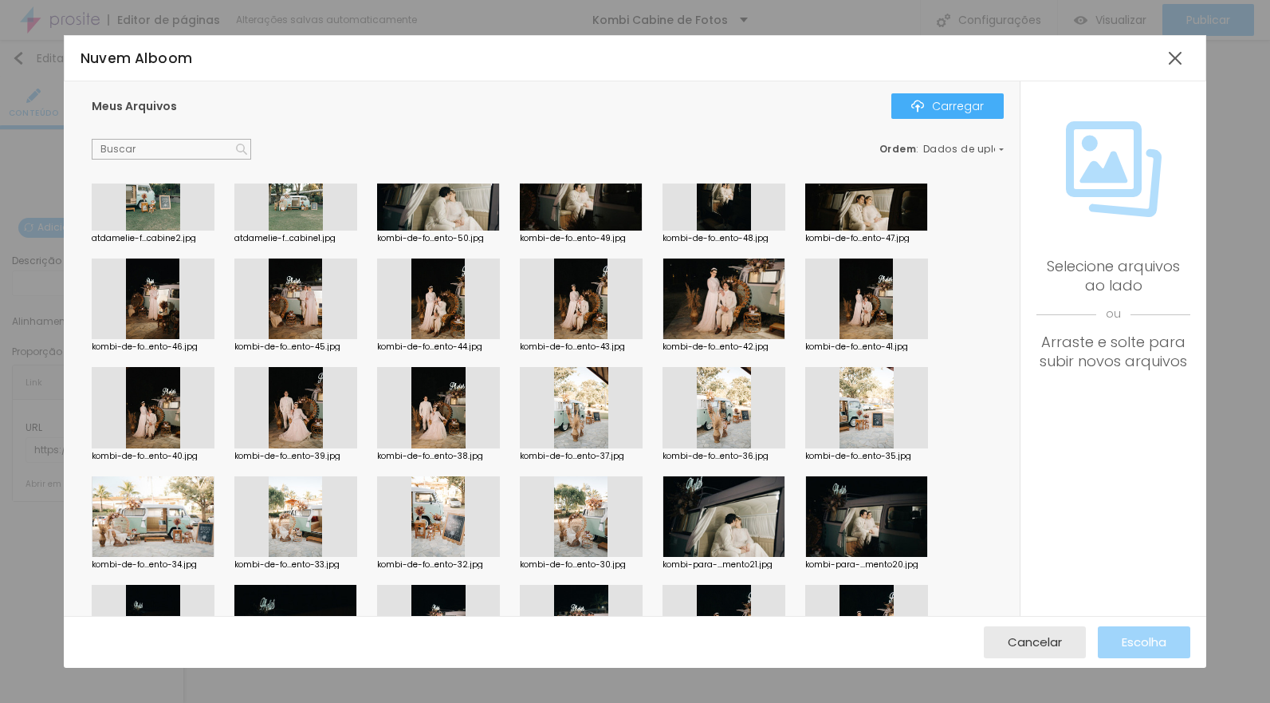
click at [872, 289] on div at bounding box center [866, 298] width 123 height 81
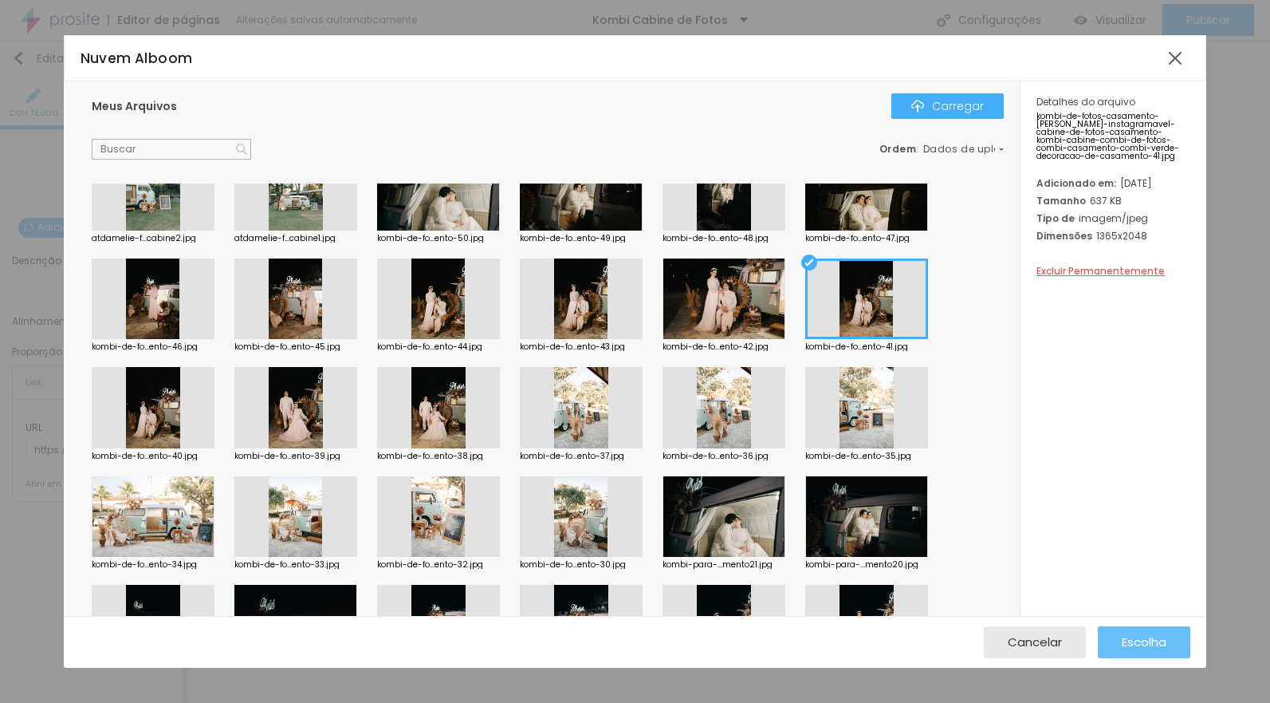
click at [1126, 644] on font "Escolha" at bounding box center [1144, 641] width 45 height 17
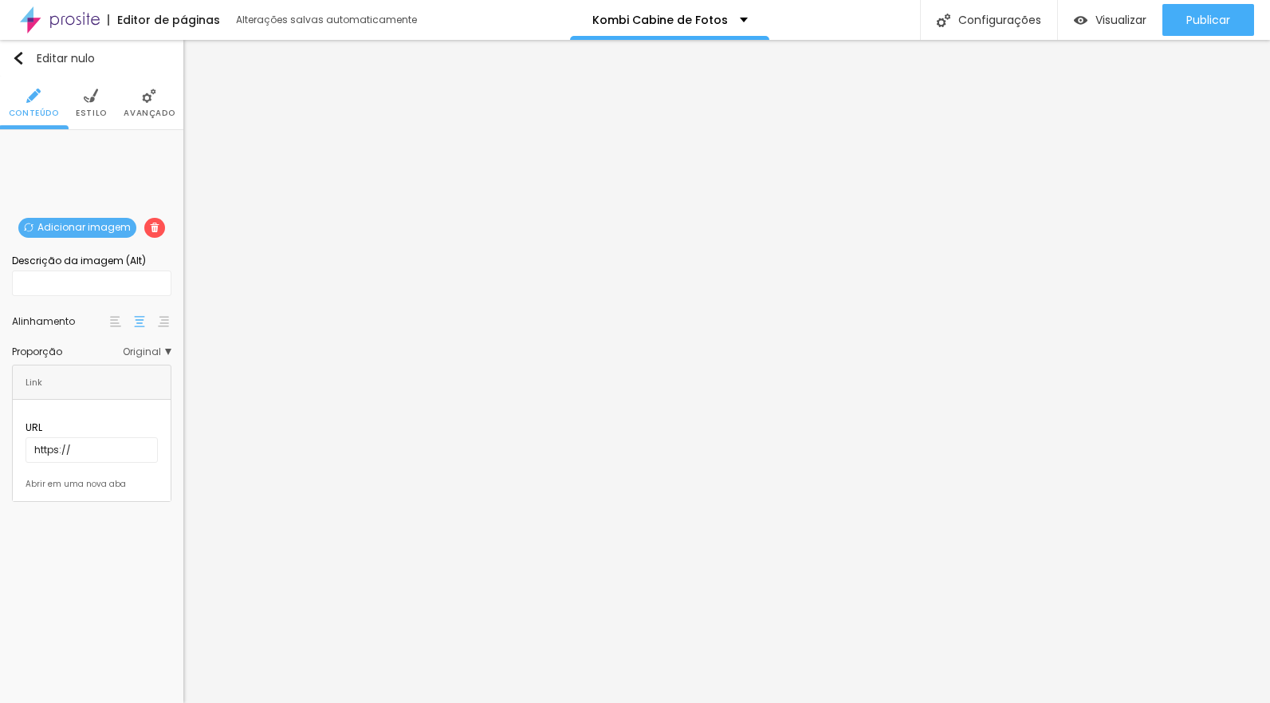
click at [116, 226] on font "Adicionar imagem" at bounding box center [83, 227] width 93 height 14
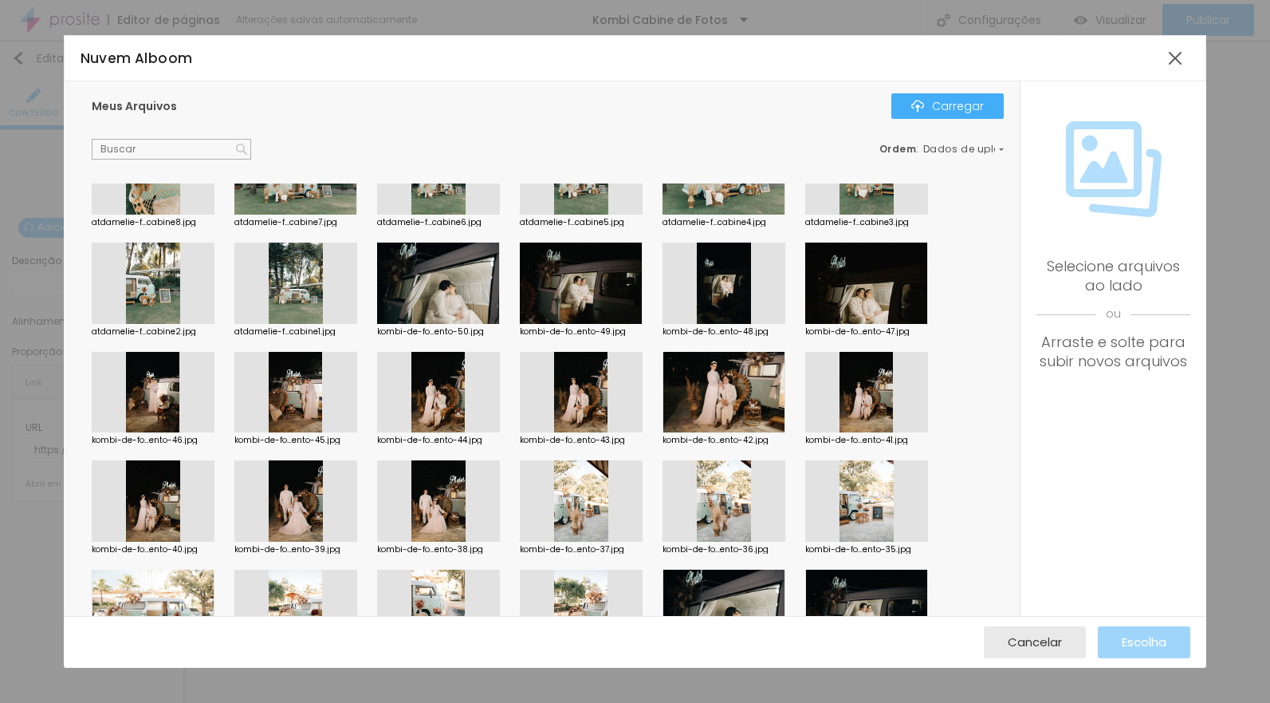
scroll to position [806, 0]
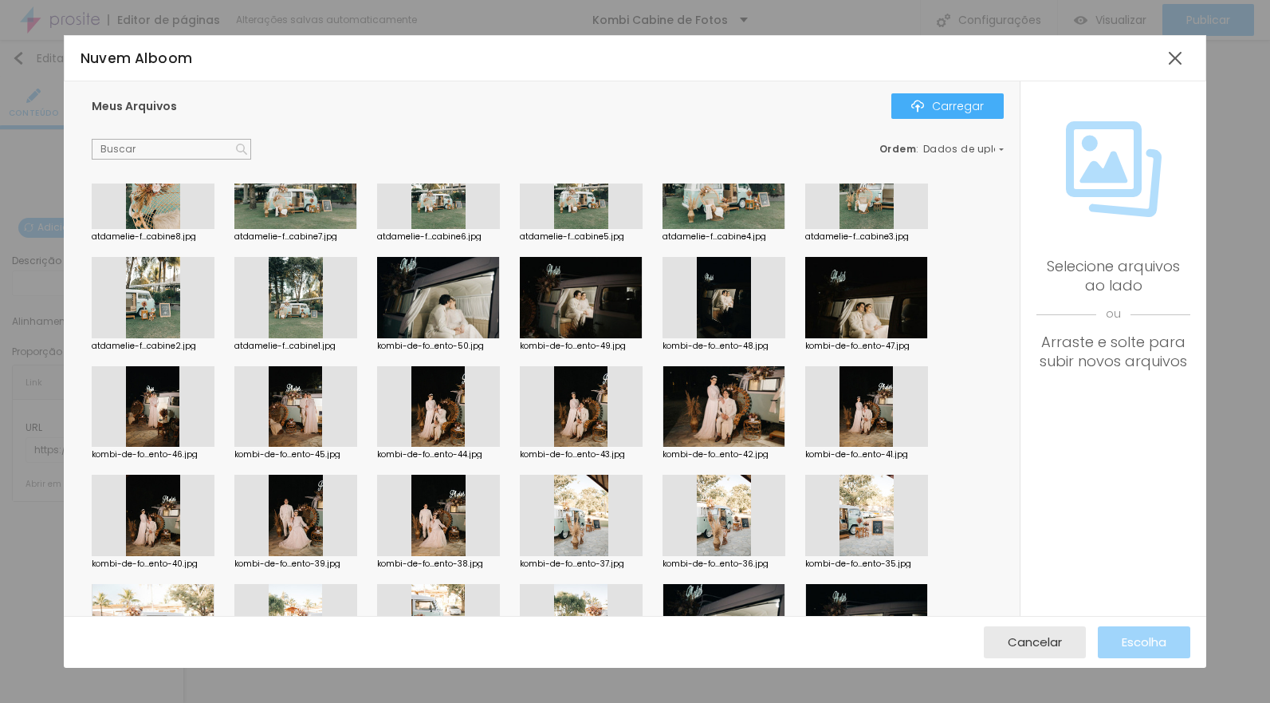
click at [588, 404] on div at bounding box center [581, 406] width 123 height 81
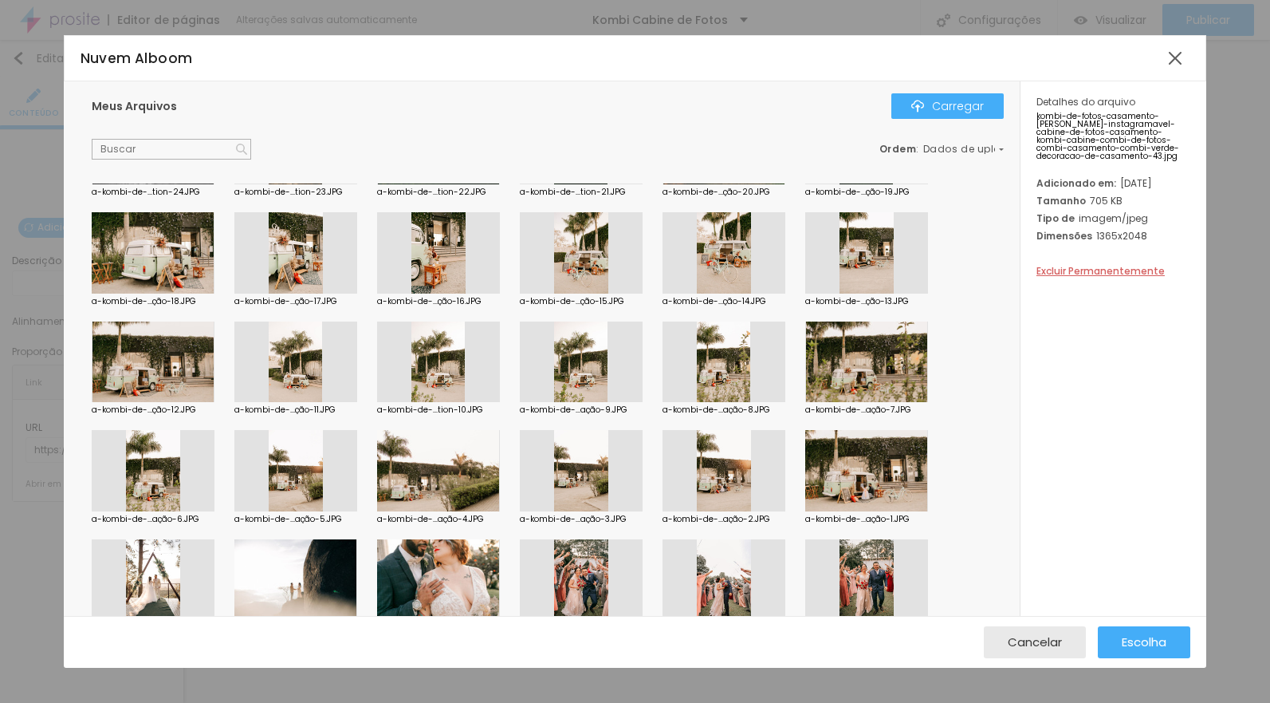
scroll to position [1983, 0]
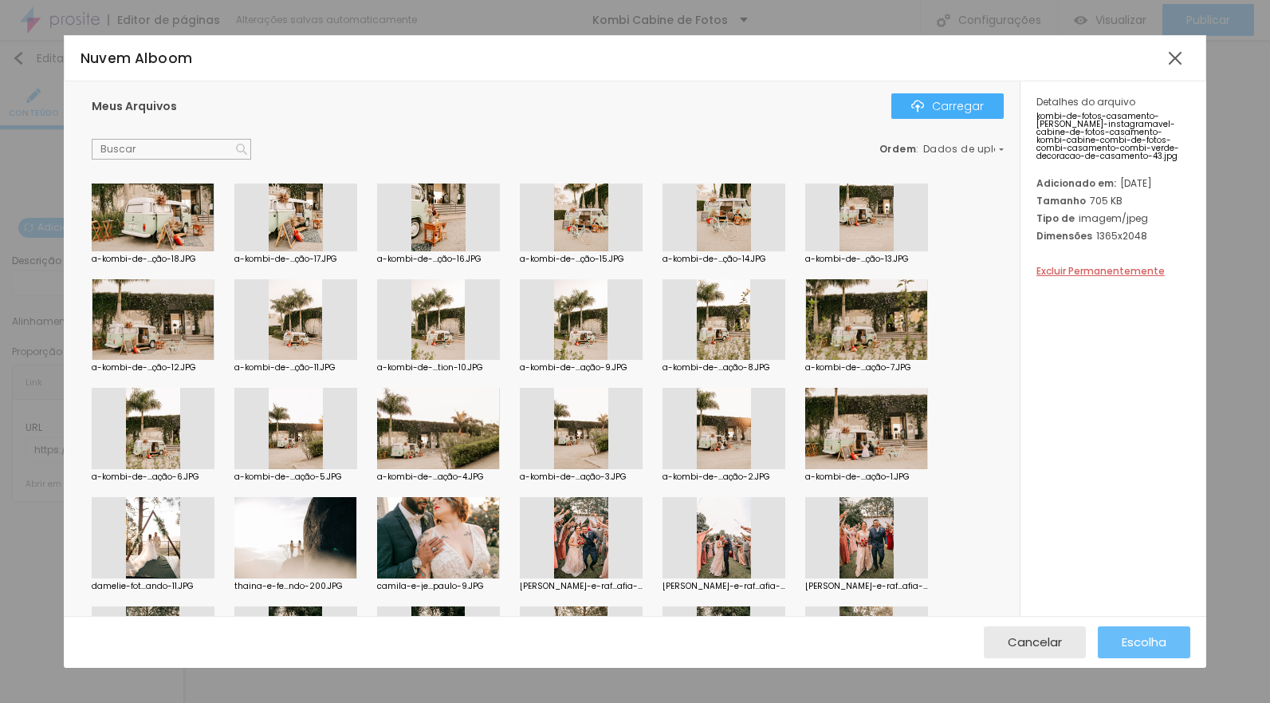
click at [1124, 639] on font "Escolha" at bounding box center [1144, 641] width 45 height 17
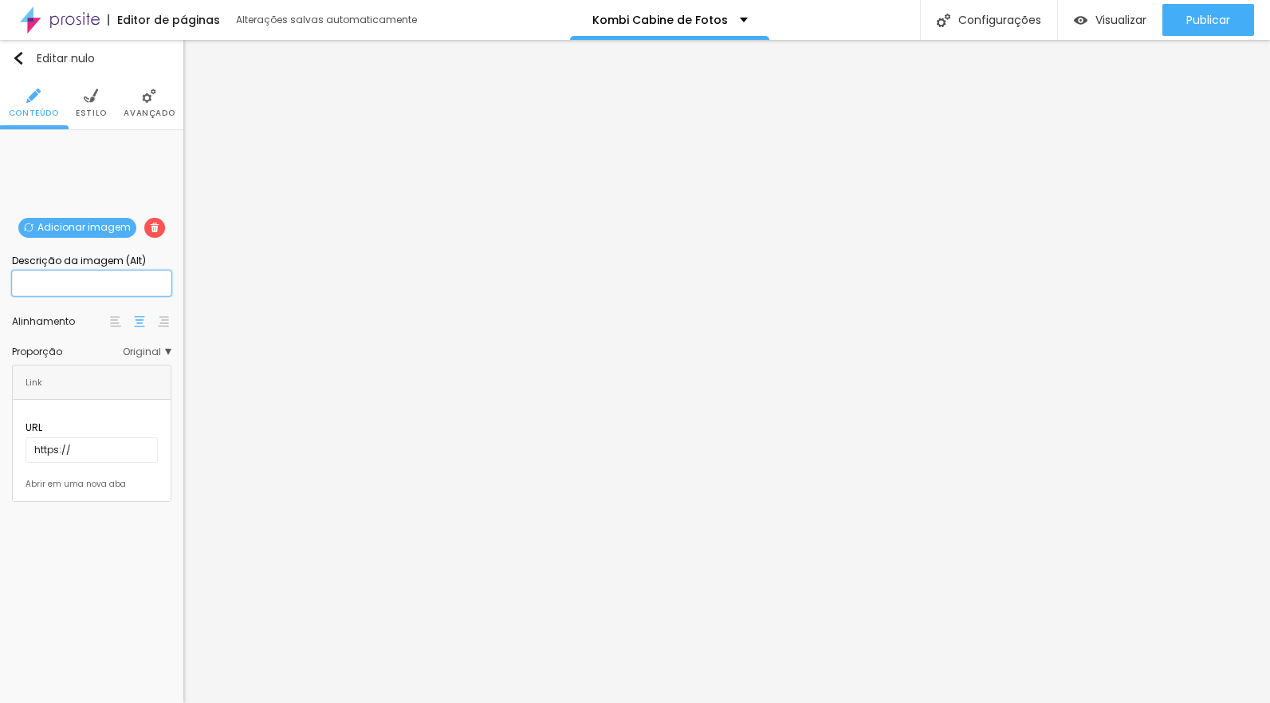
click at [114, 285] on input "text" at bounding box center [91, 283] width 159 height 26
type input "Cabine de fotos em [GEOGRAPHIC_DATA]"
click at [93, 288] on input "text" at bounding box center [91, 283] width 159 height 26
type input "Cabine de fotos"
click at [106, 285] on input "text" at bounding box center [91, 283] width 159 height 26
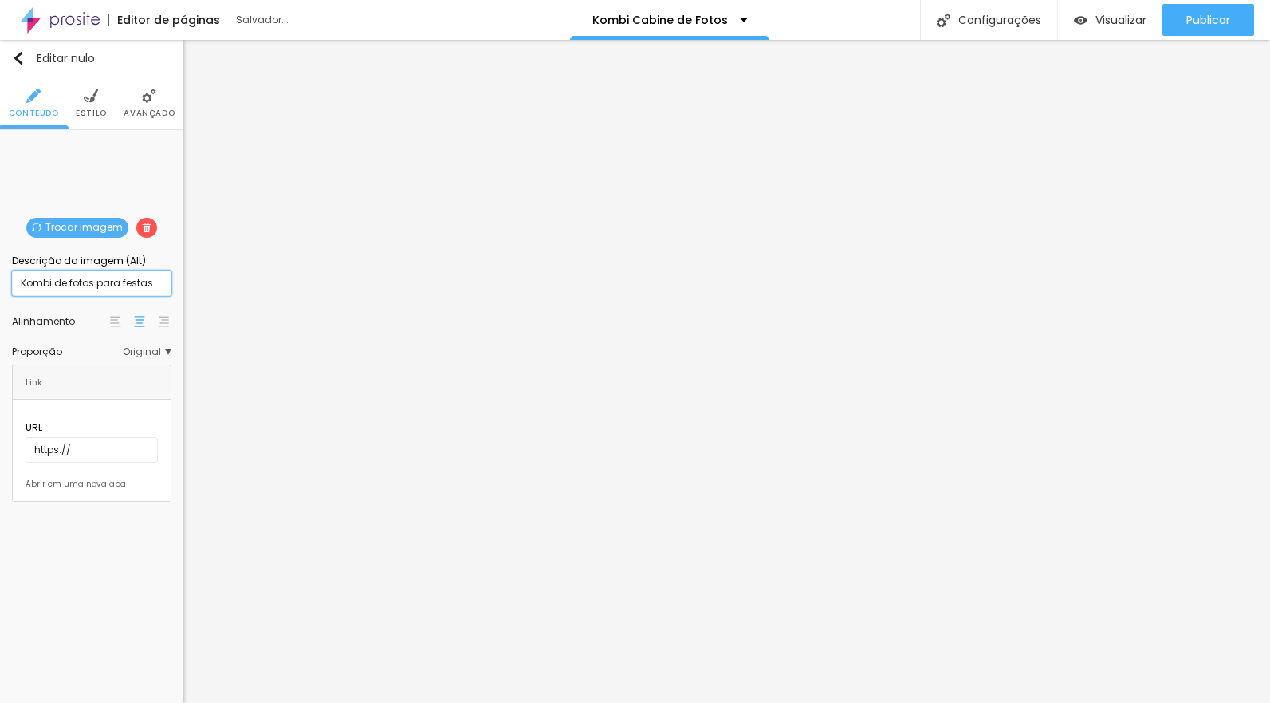
type input "Kombi de fotos para festas"
click at [107, 289] on input "text" at bounding box center [91, 283] width 159 height 26
type input "Foto lembrança para casamento"
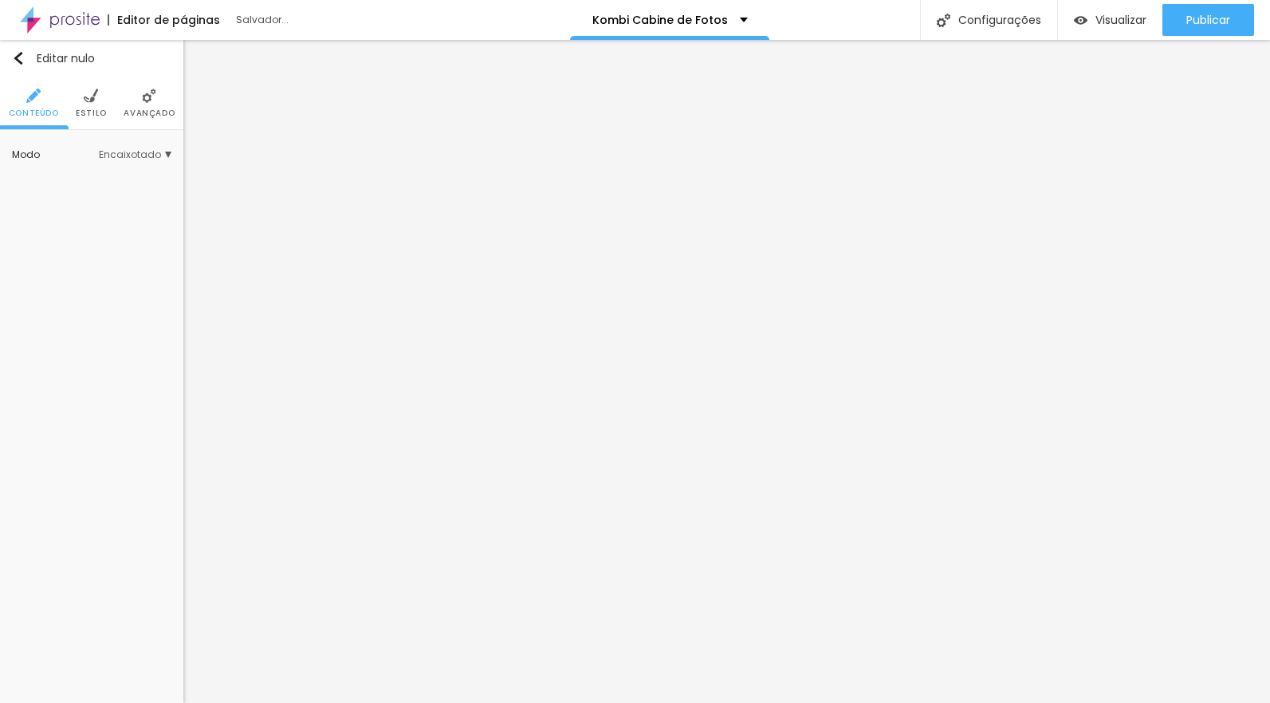
click at [146, 96] on img at bounding box center [149, 96] width 14 height 14
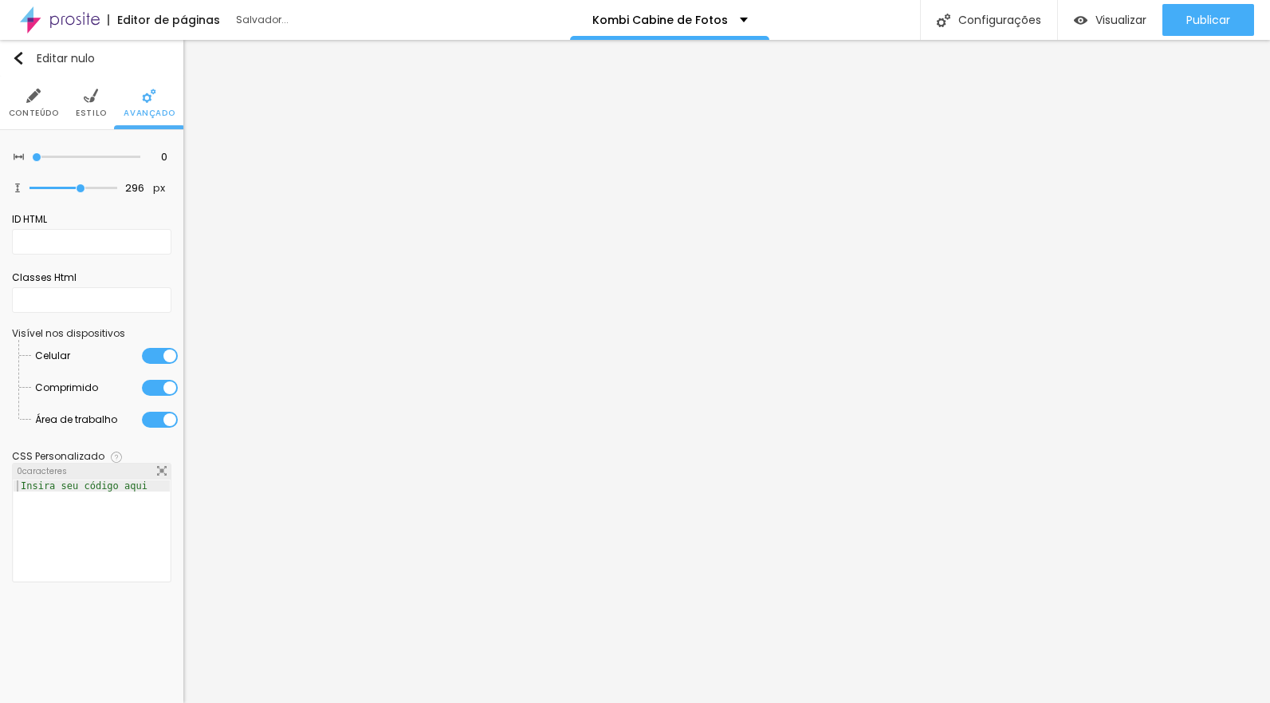
click at [37, 99] on img at bounding box center [33, 96] width 14 height 14
